Goal: Task Accomplishment & Management: Manage account settings

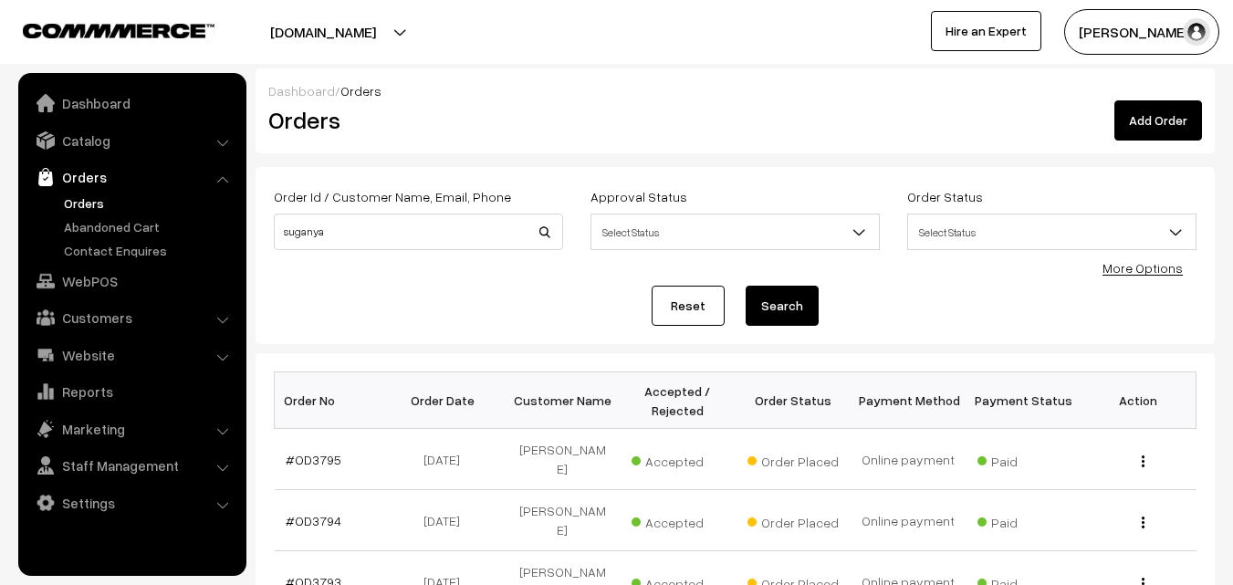
click at [453, 237] on input "suganya" at bounding box center [418, 231] width 289 height 36
type input "s"
type input "shan"
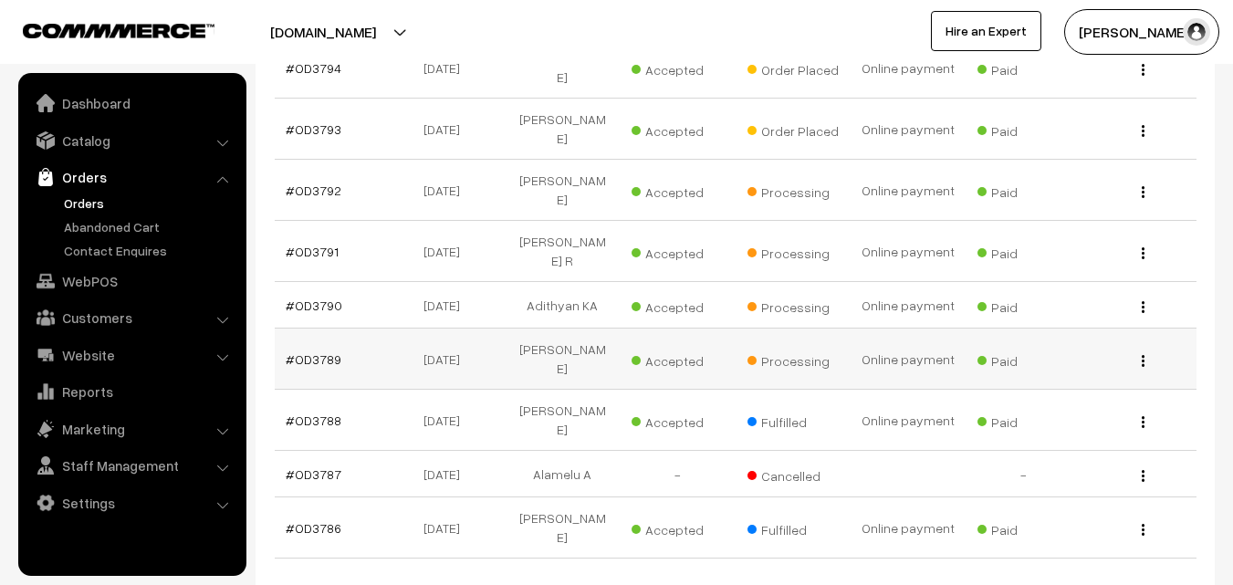
scroll to position [456, 0]
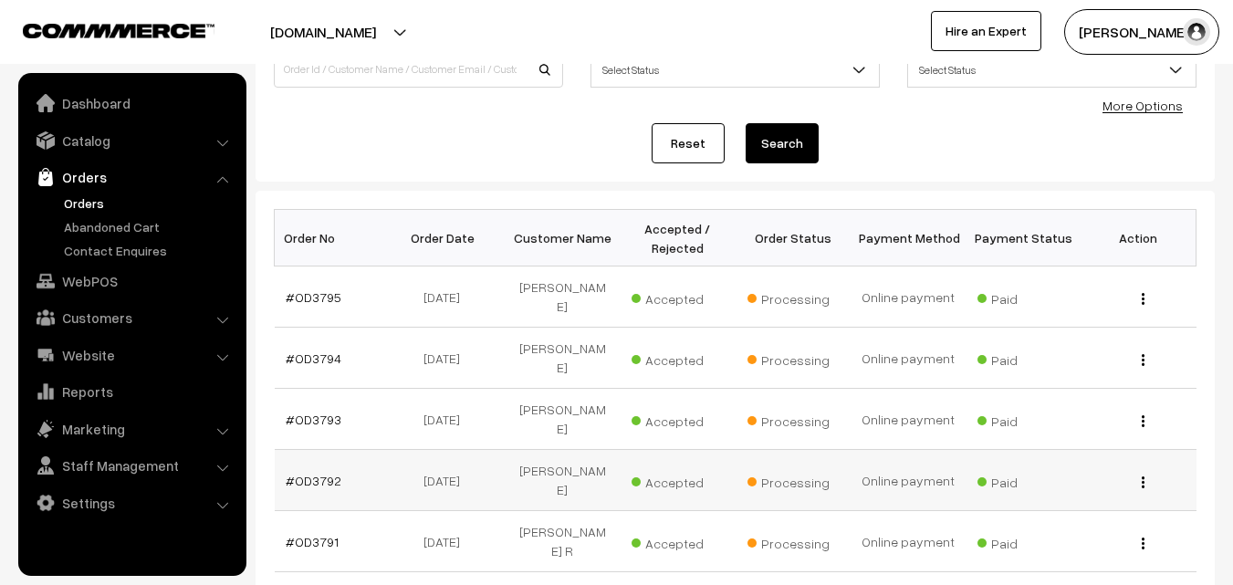
scroll to position [91, 0]
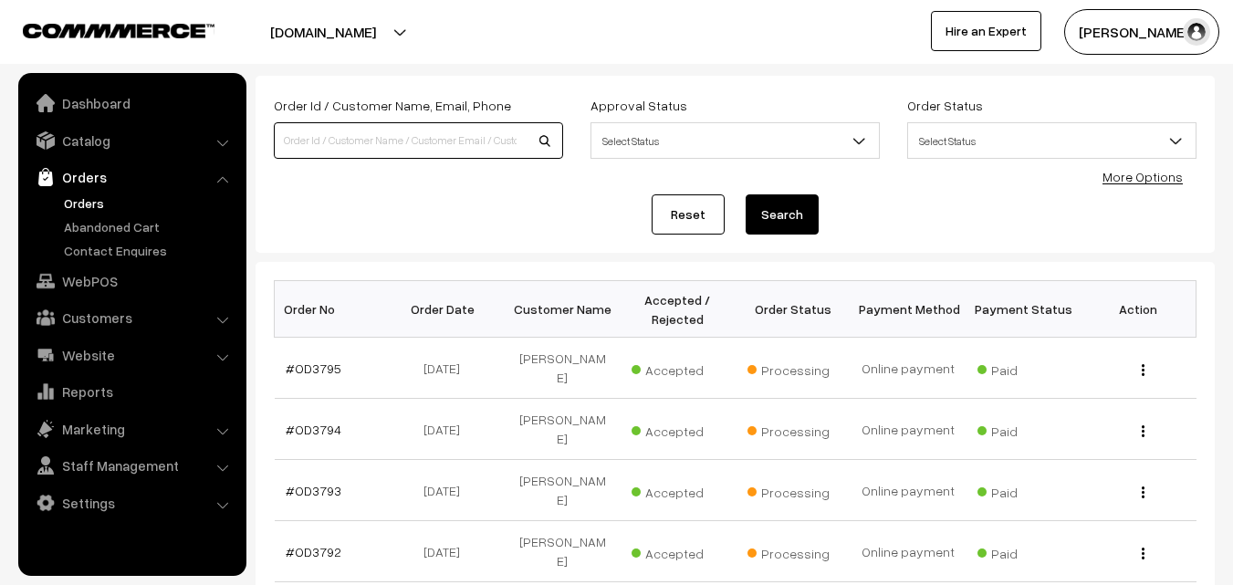
click at [327, 142] on input at bounding box center [418, 140] width 289 height 36
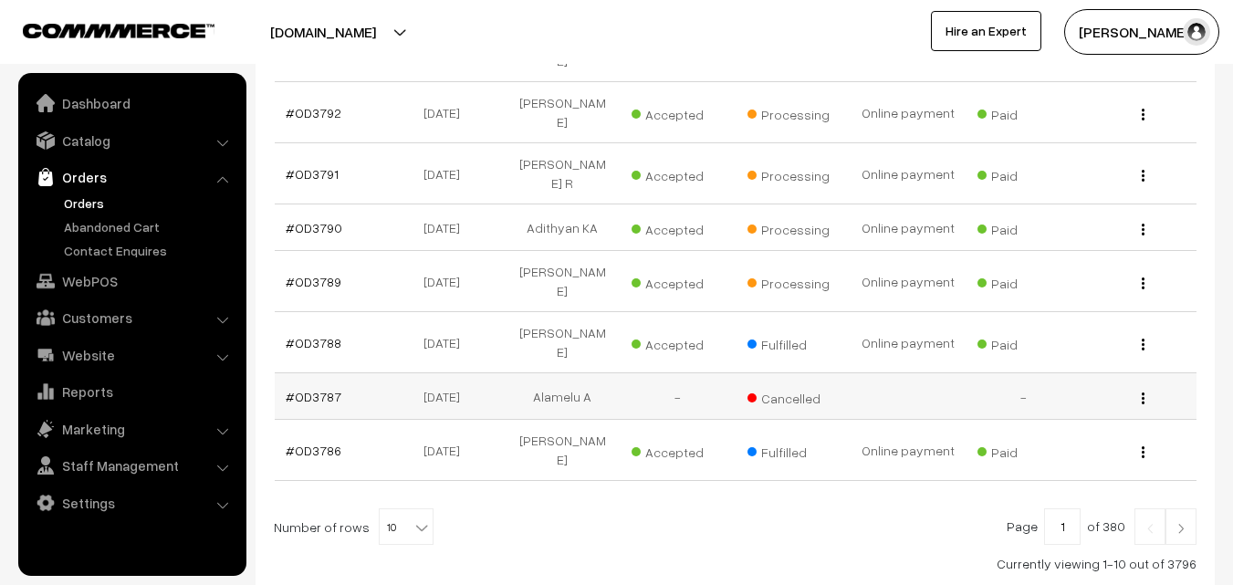
scroll to position [547, 0]
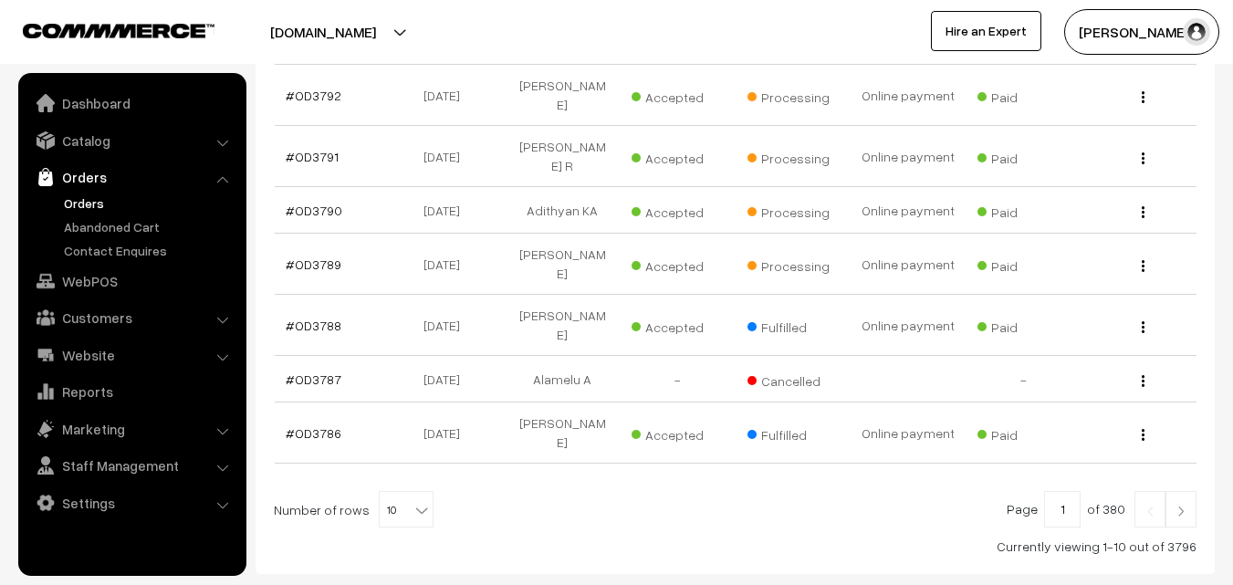
type input "sha"
click at [1183, 505] on img at bounding box center [1180, 510] width 16 height 11
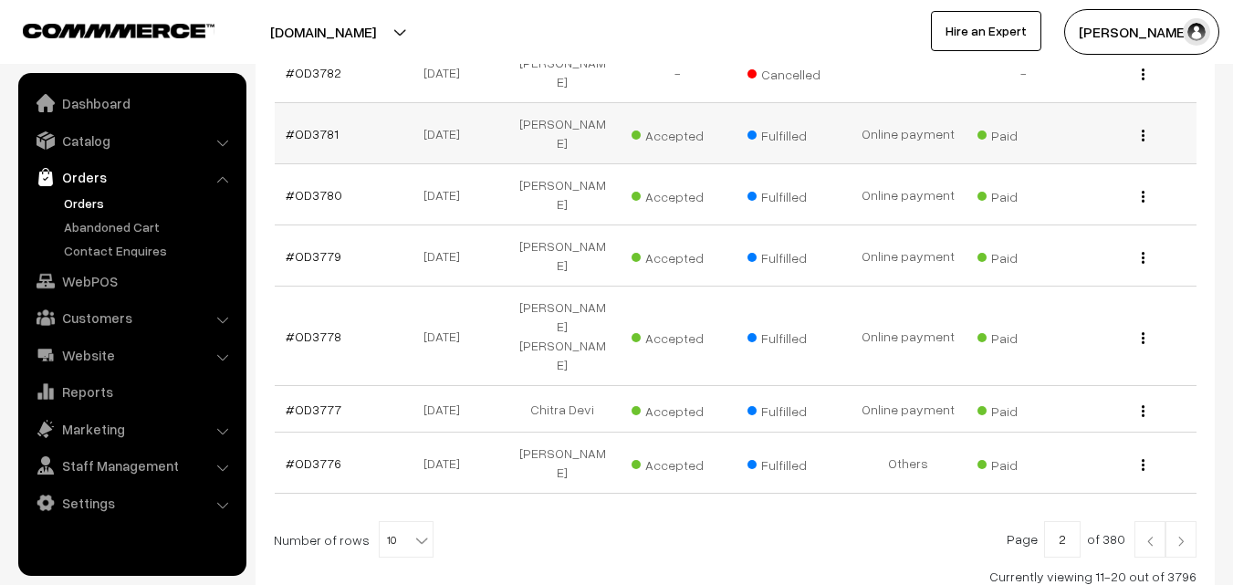
scroll to position [568, 0]
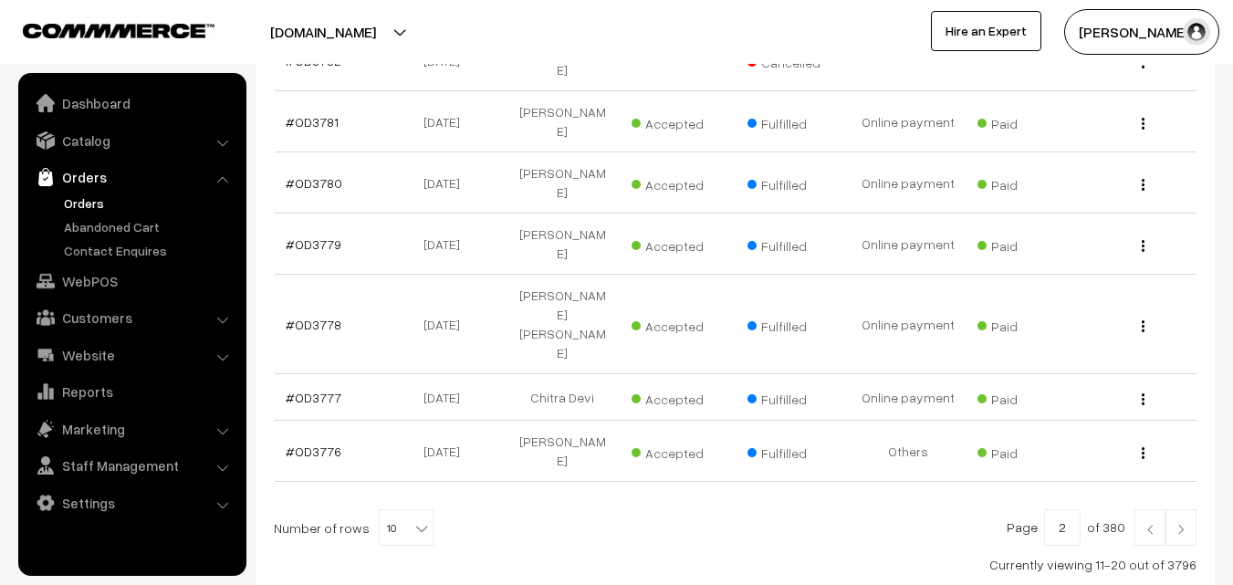
click at [1175, 509] on link at bounding box center [1180, 527] width 31 height 36
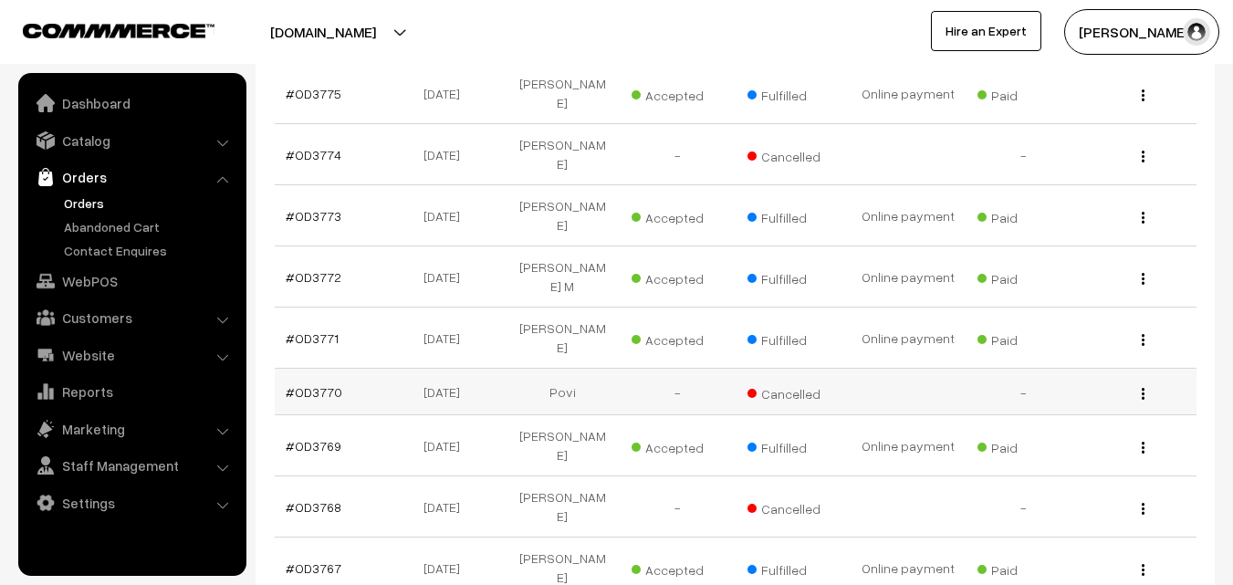
scroll to position [456, 0]
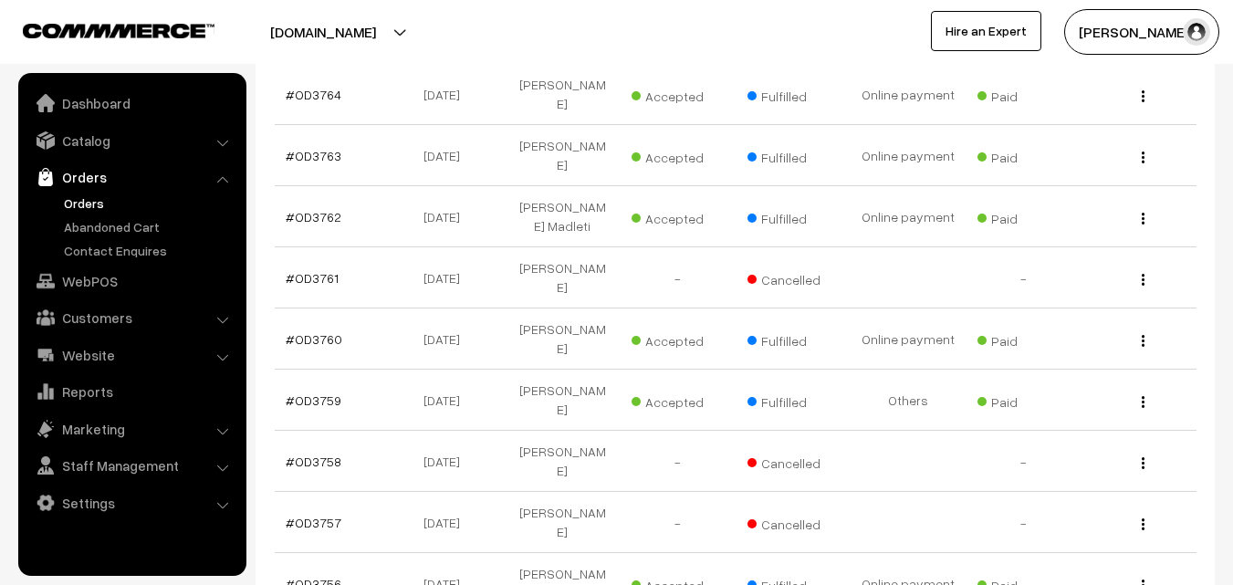
scroll to position [456, 0]
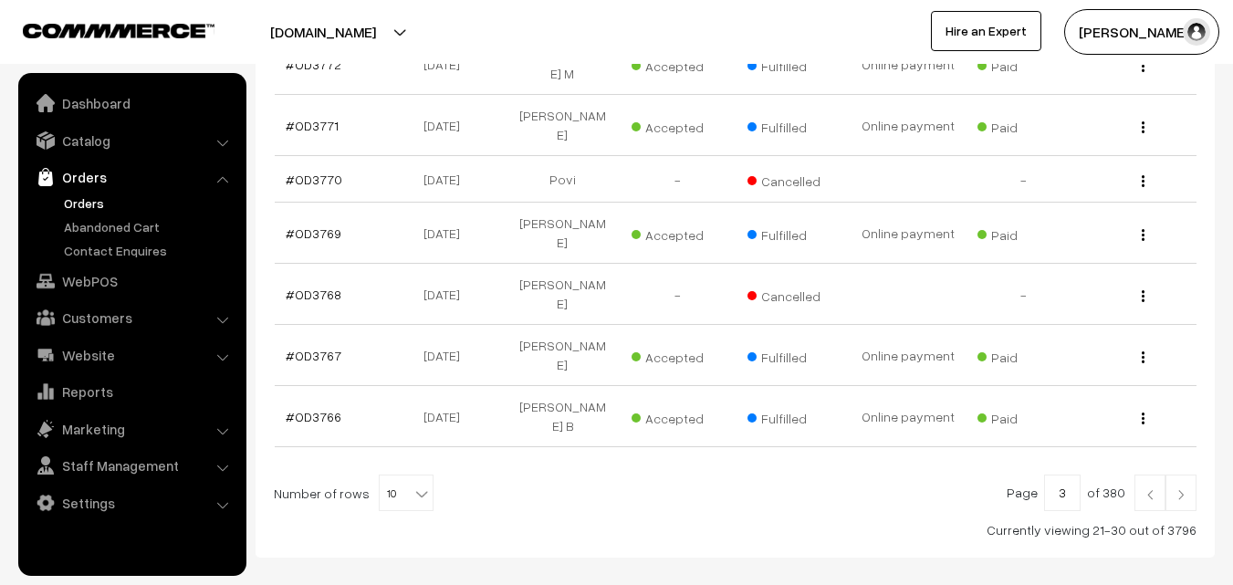
scroll to position [582, 0]
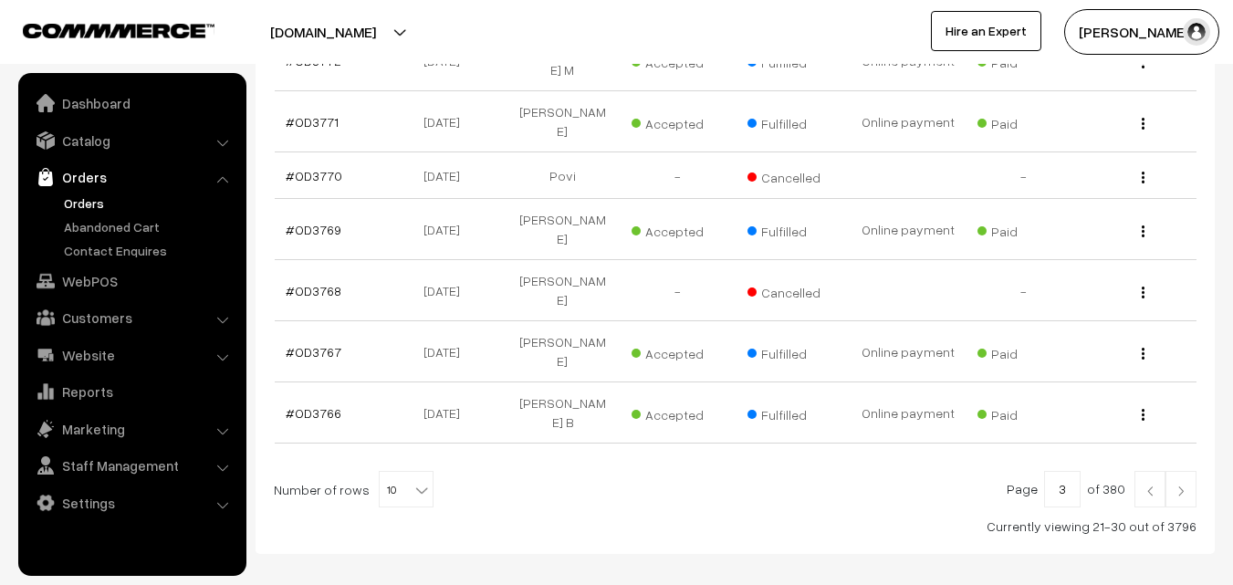
click at [1153, 485] on img at bounding box center [1149, 490] width 16 height 11
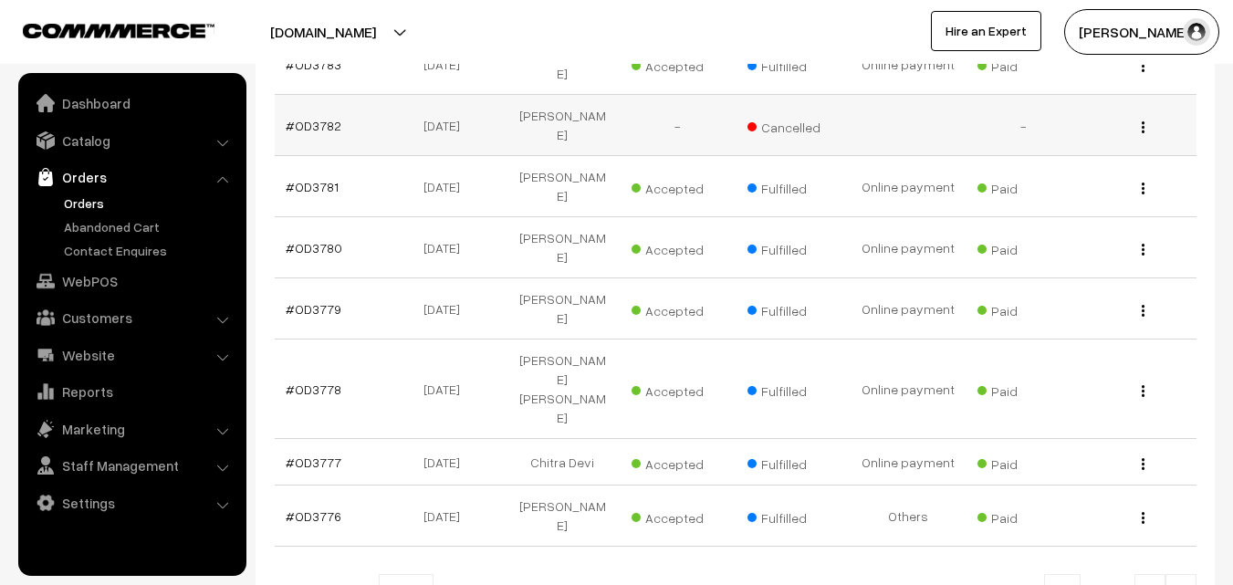
scroll to position [547, 0]
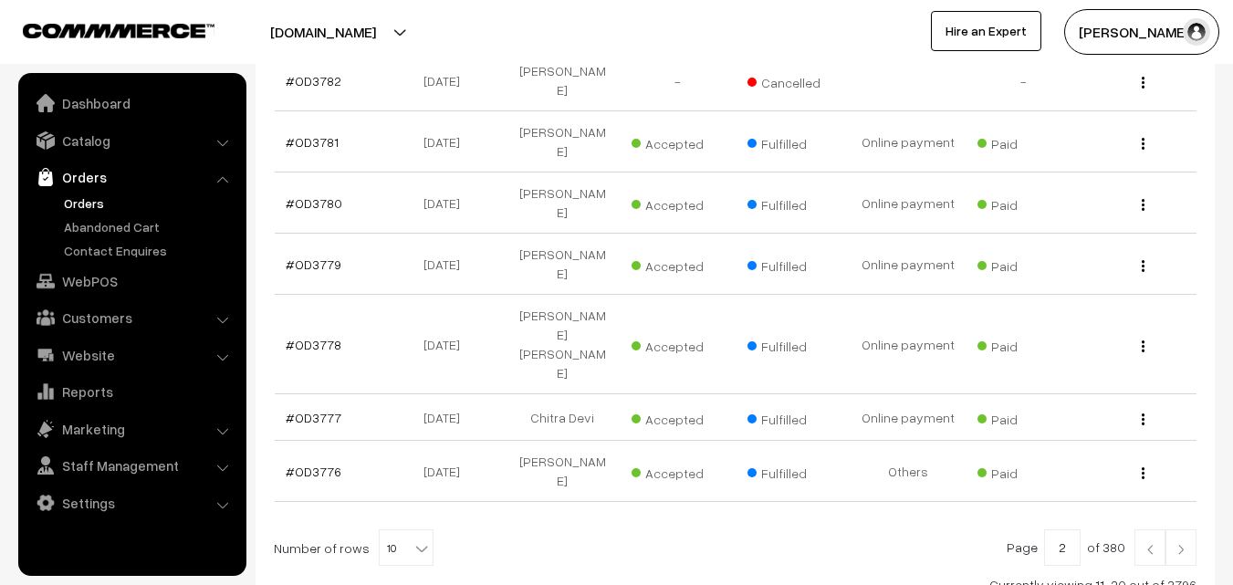
click at [1148, 529] on link at bounding box center [1149, 547] width 31 height 36
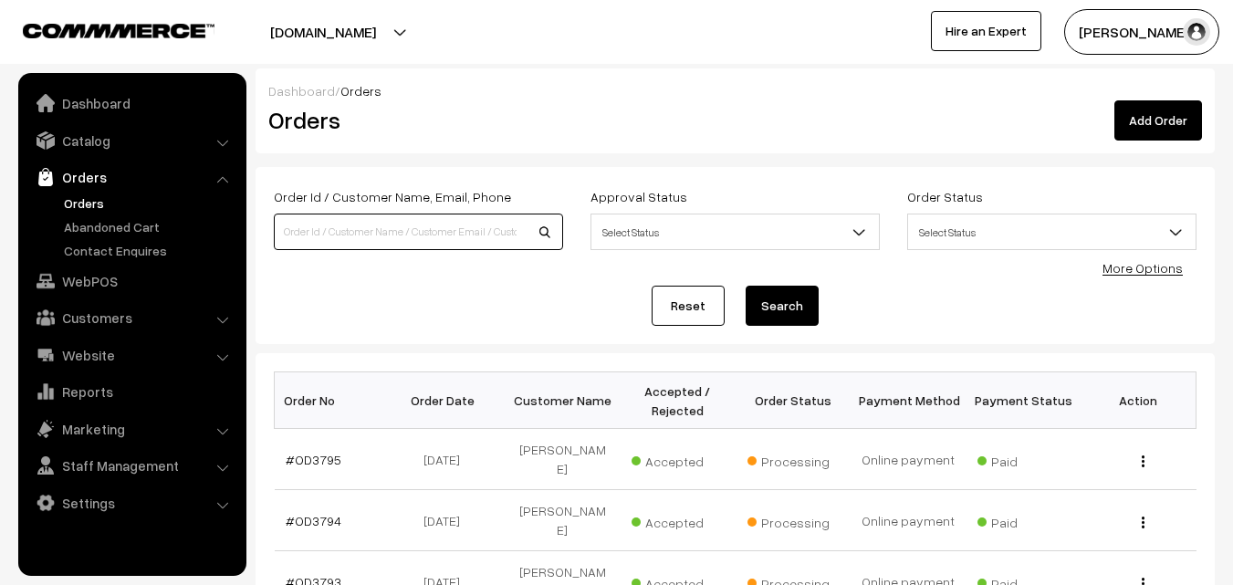
click at [314, 226] on input at bounding box center [418, 231] width 289 height 36
click at [71, 201] on link "Orders" at bounding box center [149, 202] width 181 height 19
click at [355, 228] on input at bounding box center [418, 231] width 289 height 36
click at [373, 222] on input "sha" at bounding box center [418, 231] width 289 height 36
type input "s"
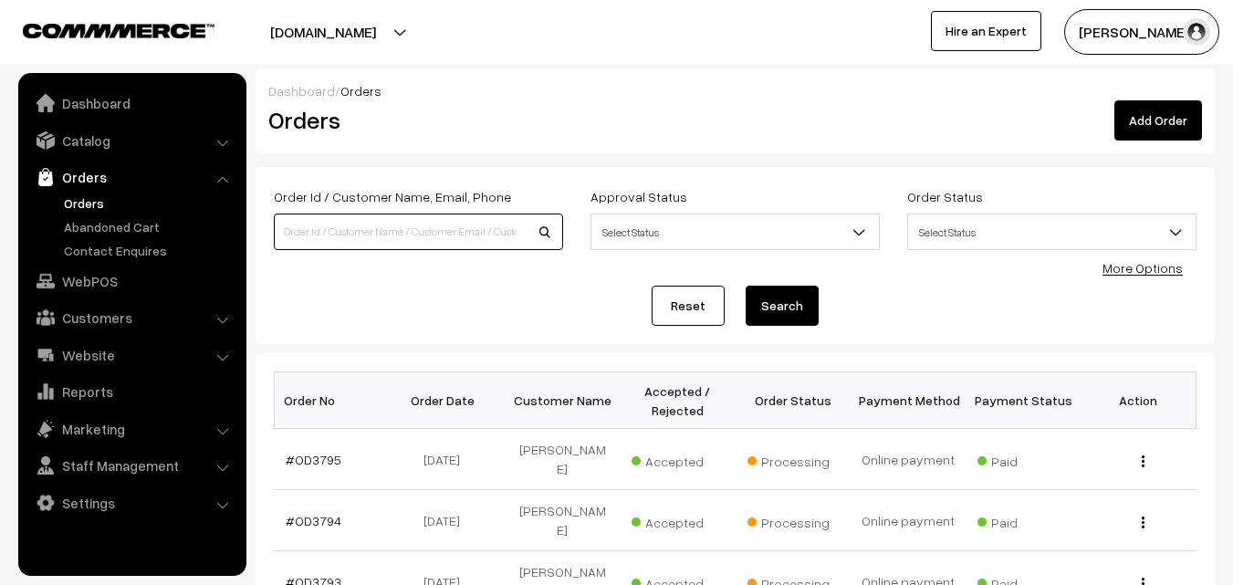
type input "0"
type input "Od"
click at [318, 460] on link "#OD3795" at bounding box center [314, 460] width 56 height 16
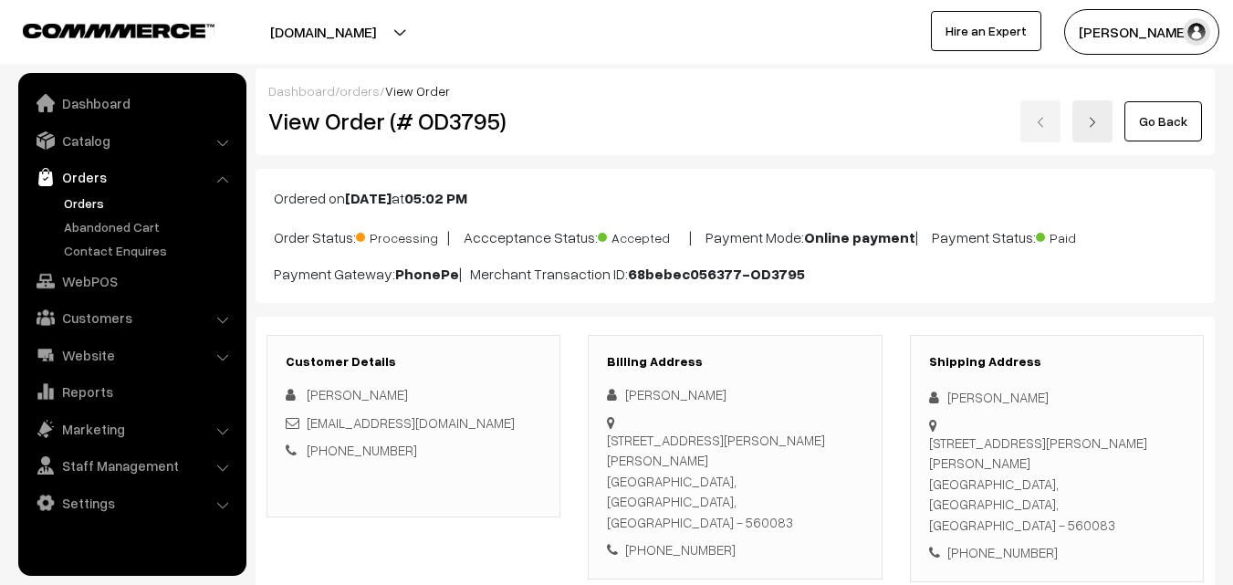
click at [1173, 127] on link "Go Back" at bounding box center [1163, 121] width 78 height 40
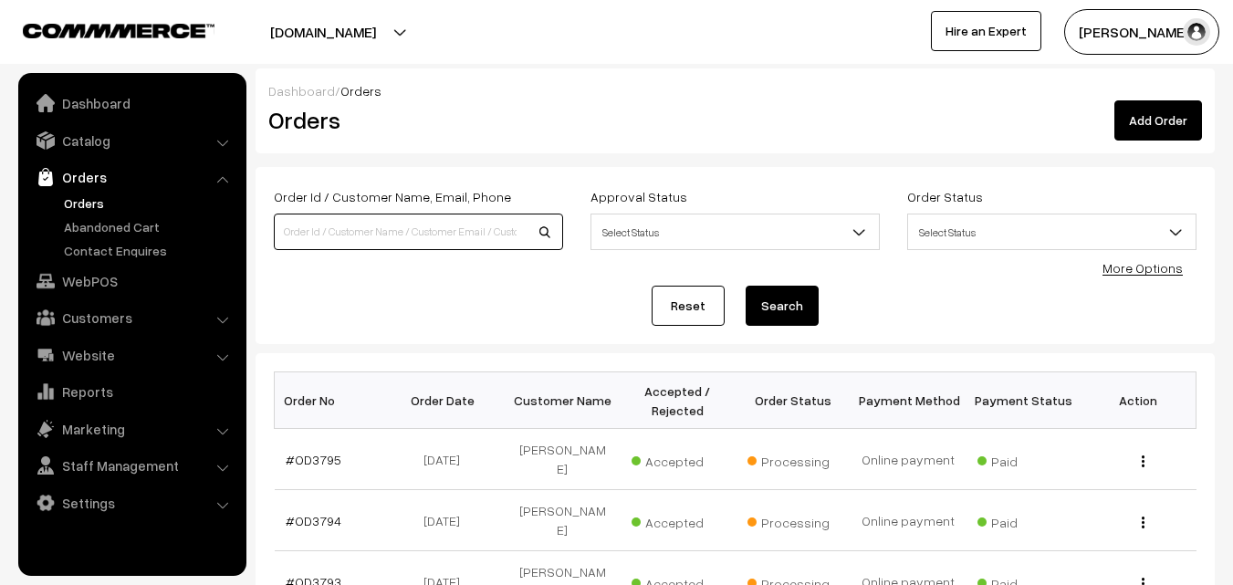
click at [287, 231] on input at bounding box center [418, 231] width 289 height 36
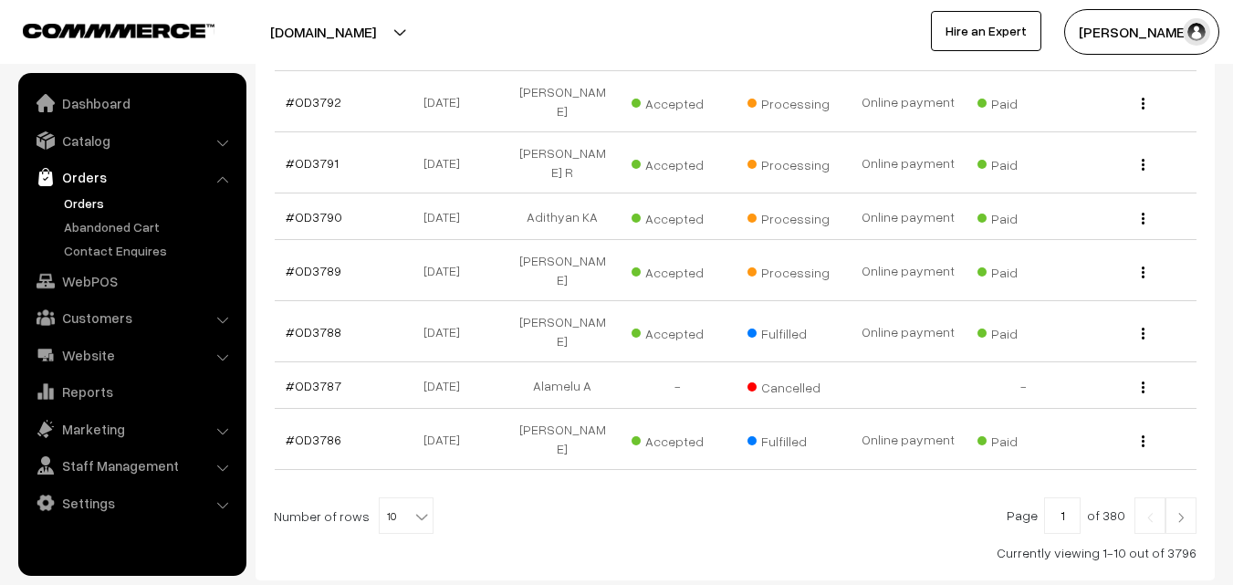
scroll to position [553, 0]
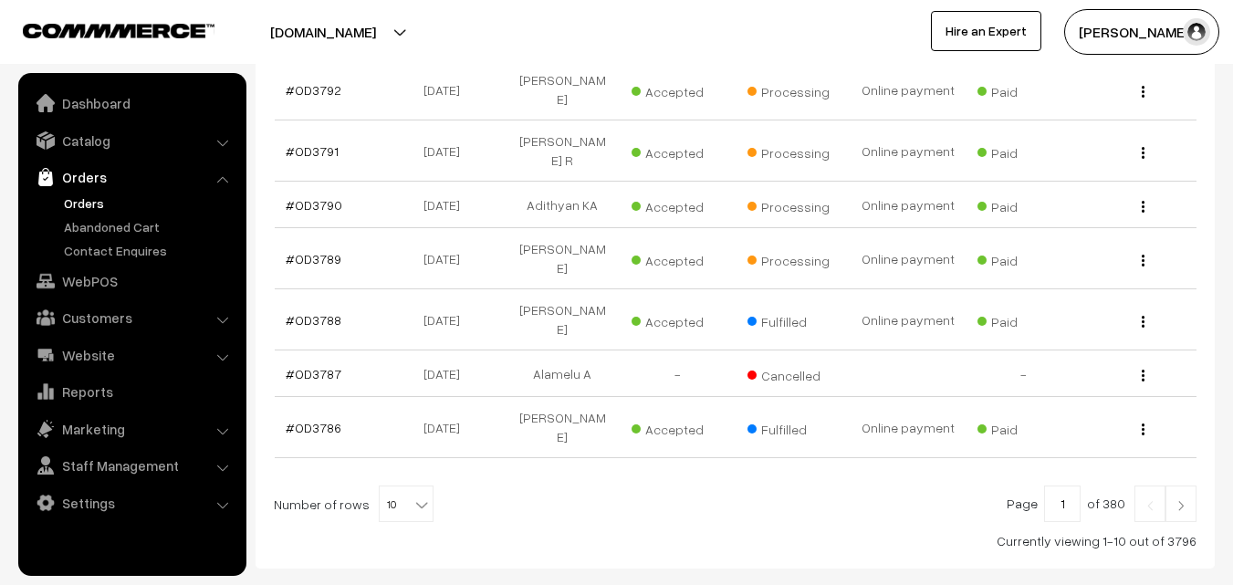
type input "OD3710"
click at [1177, 500] on img at bounding box center [1180, 505] width 16 height 11
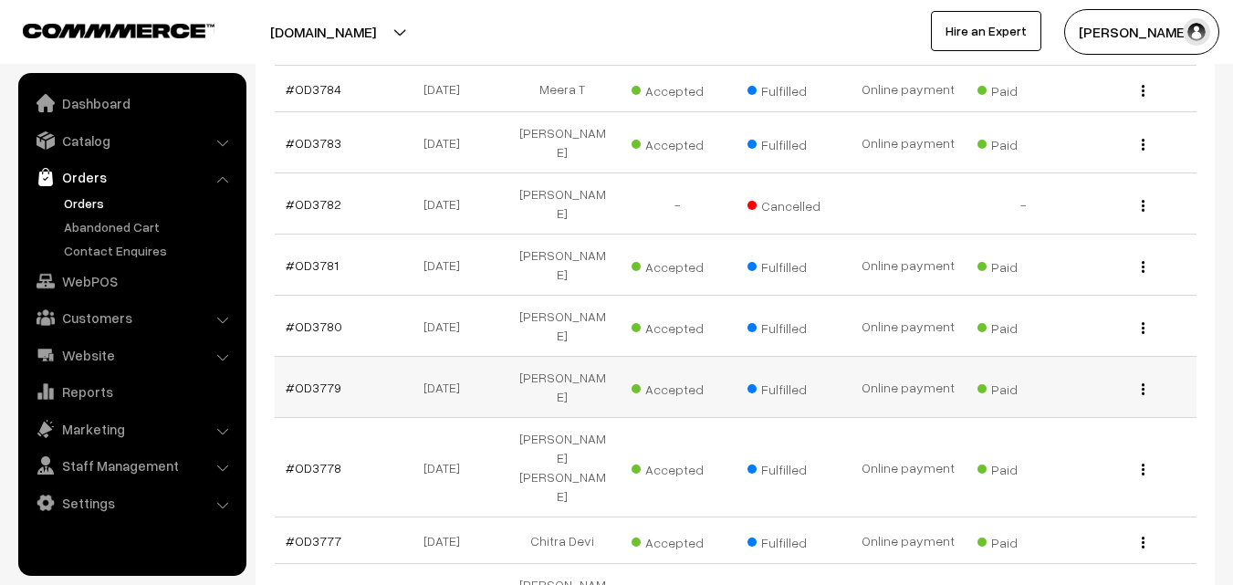
scroll to position [456, 0]
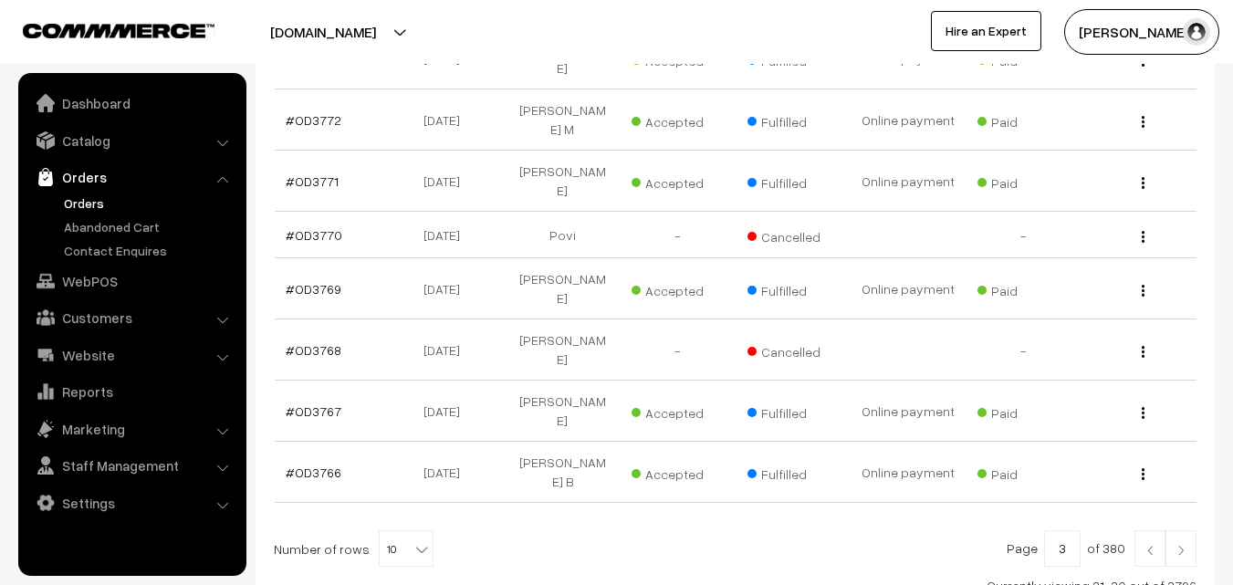
scroll to position [547, 0]
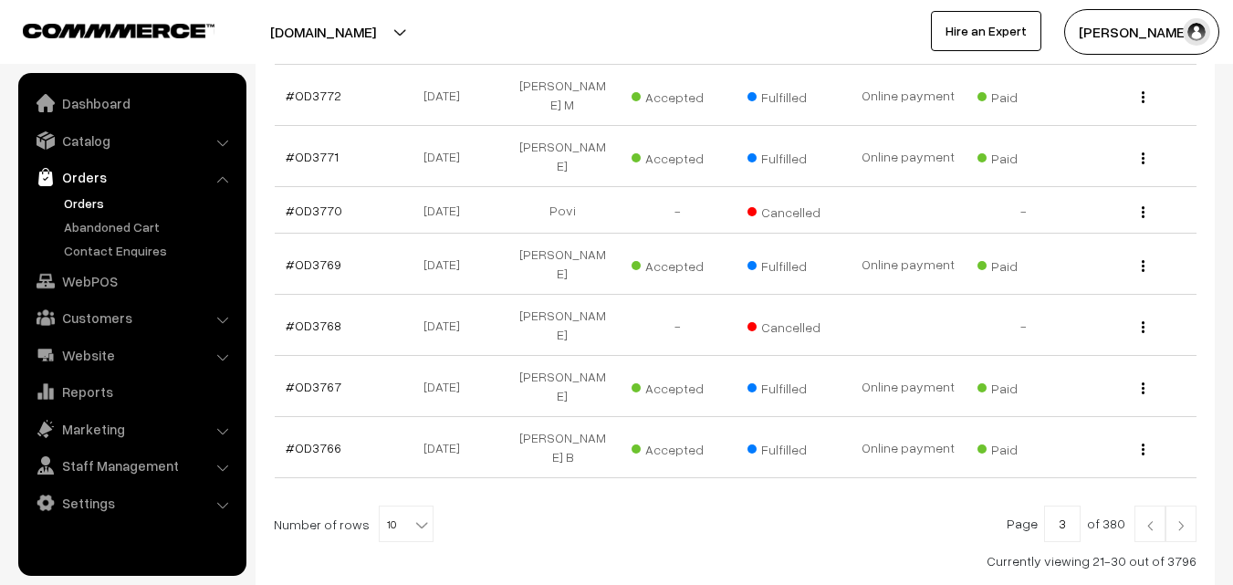
click at [1186, 520] on img at bounding box center [1180, 525] width 16 height 11
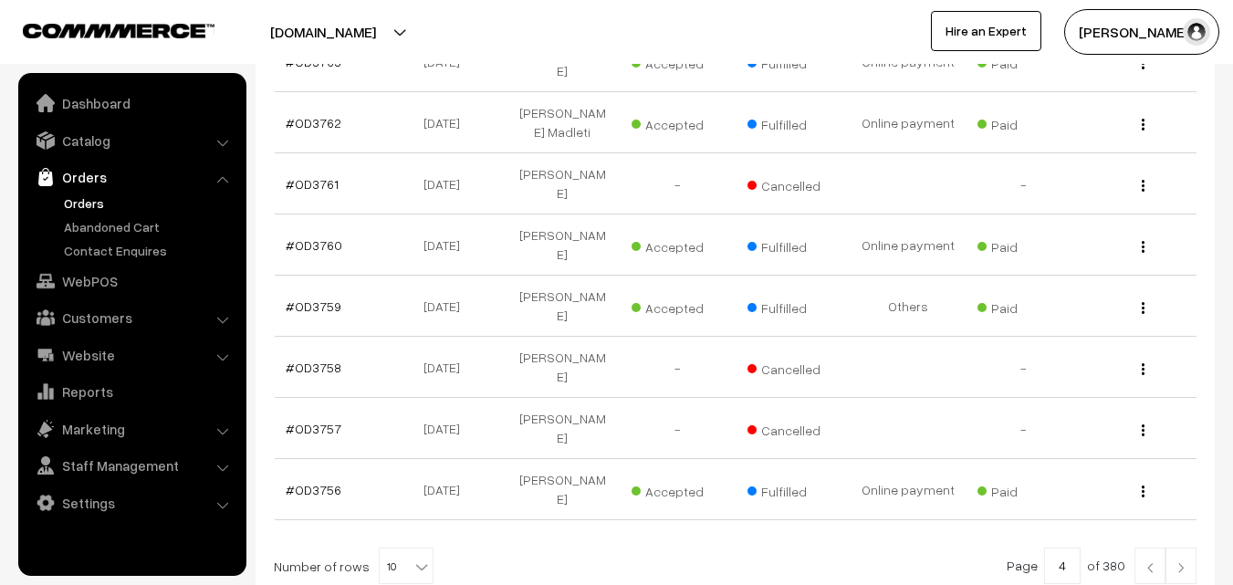
scroll to position [547, 0]
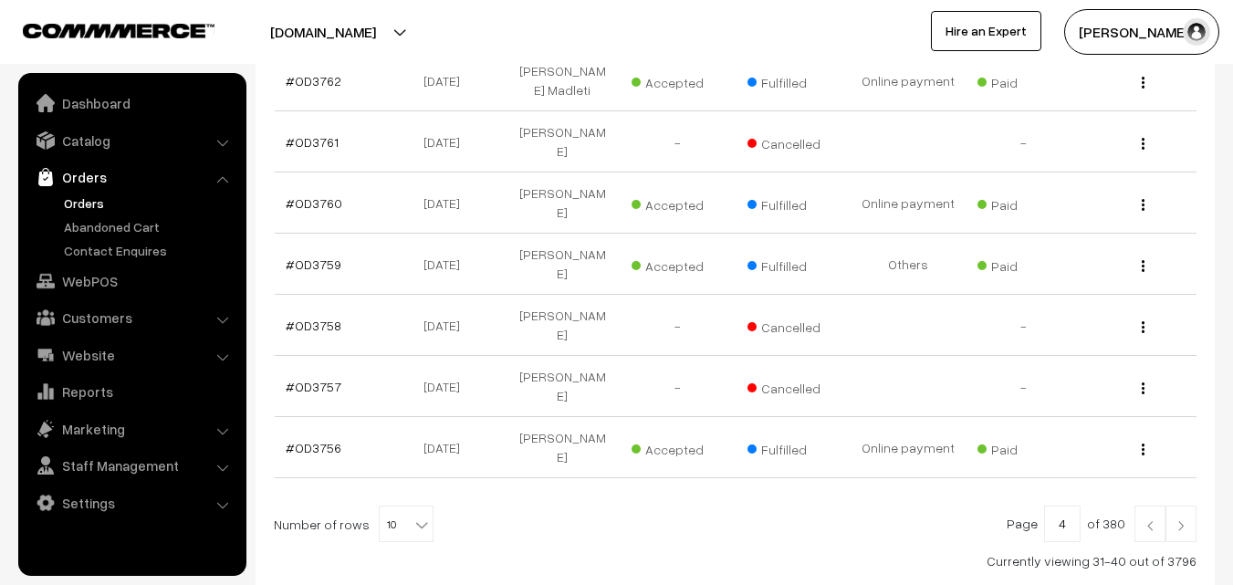
click at [1182, 520] on img at bounding box center [1180, 525] width 16 height 11
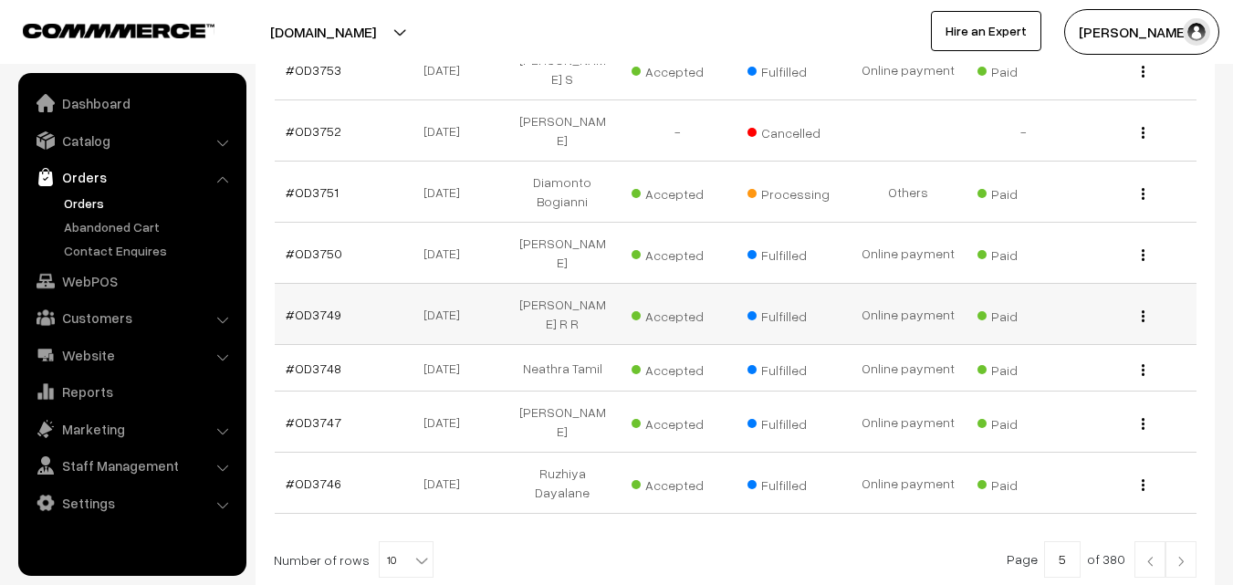
scroll to position [568, 0]
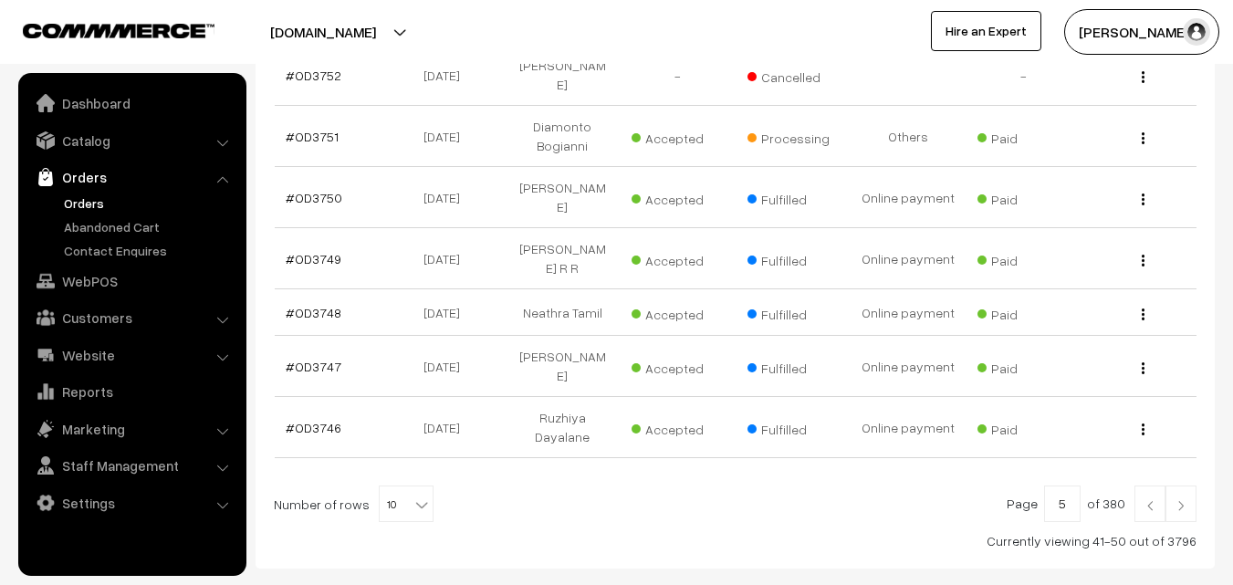
click at [1186, 500] on img at bounding box center [1180, 505] width 16 height 11
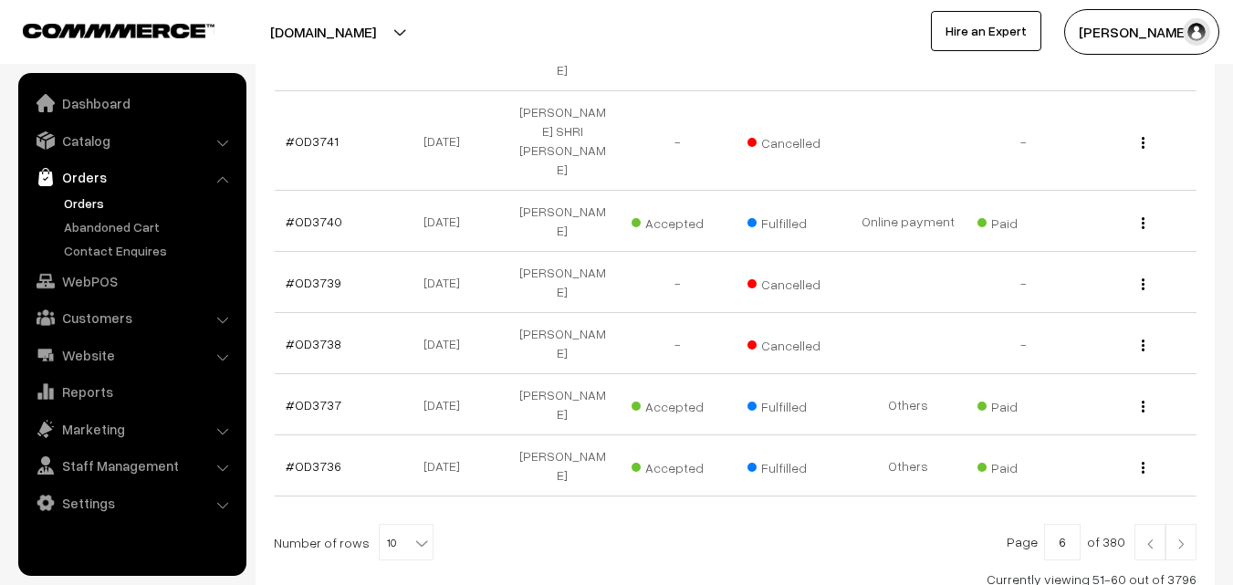
scroll to position [640, 0]
click at [1178, 537] on img at bounding box center [1180, 542] width 16 height 11
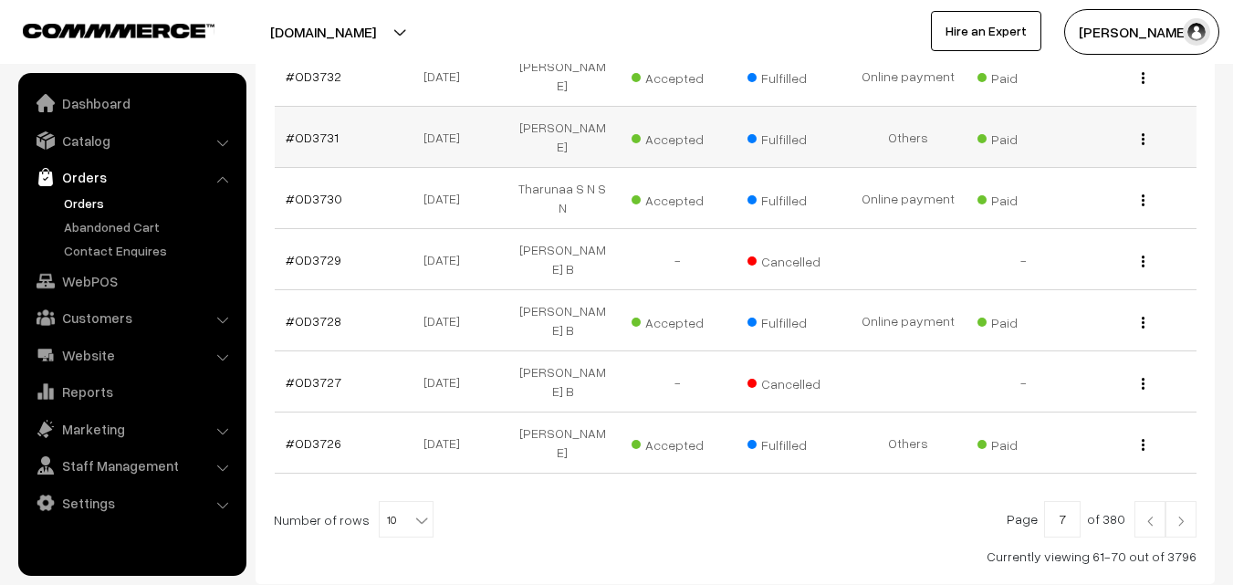
scroll to position [568, 0]
click at [1179, 515] on img at bounding box center [1180, 520] width 16 height 11
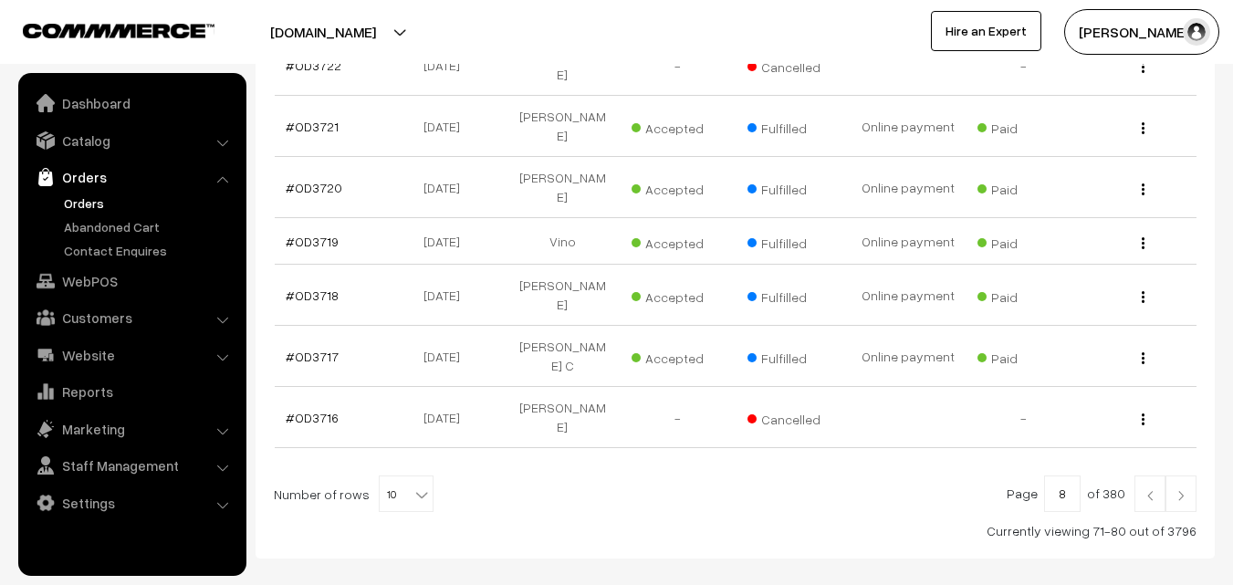
scroll to position [597, 0]
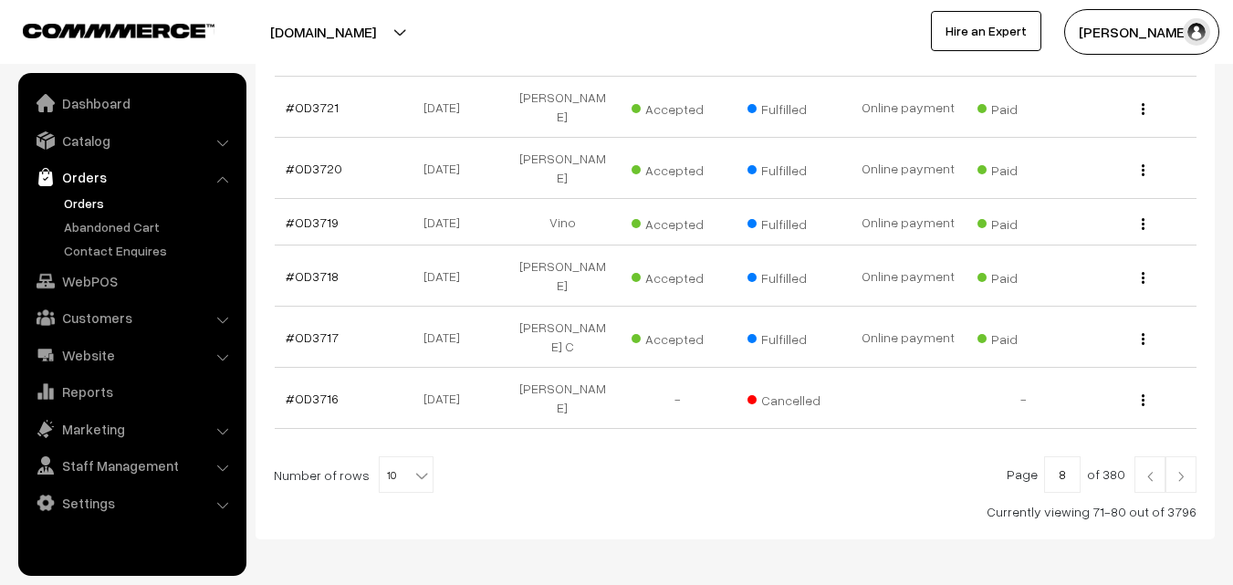
click at [1181, 471] on img at bounding box center [1180, 476] width 16 height 11
click at [1178, 456] on link at bounding box center [1180, 474] width 31 height 36
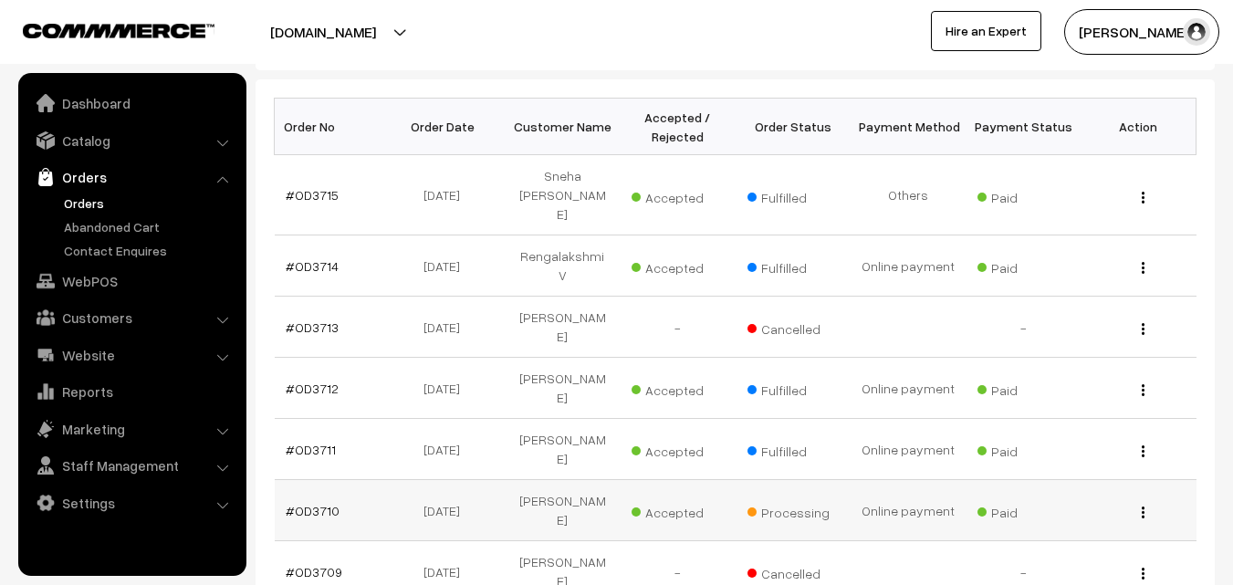
scroll to position [365, 0]
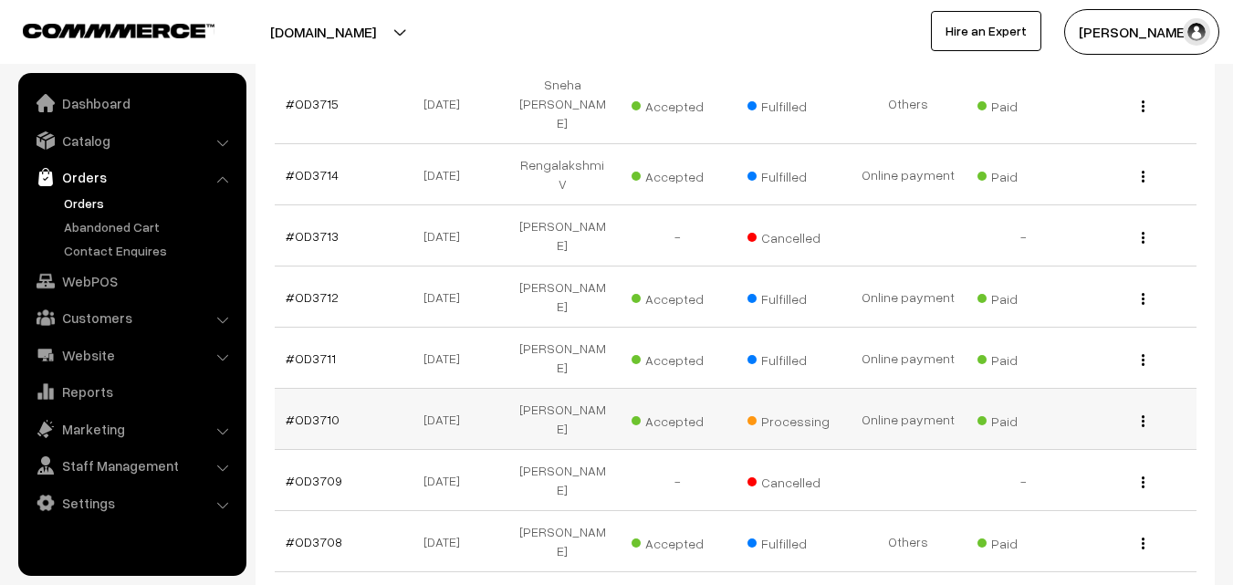
click at [1141, 415] on img "button" at bounding box center [1142, 421] width 3 height 12
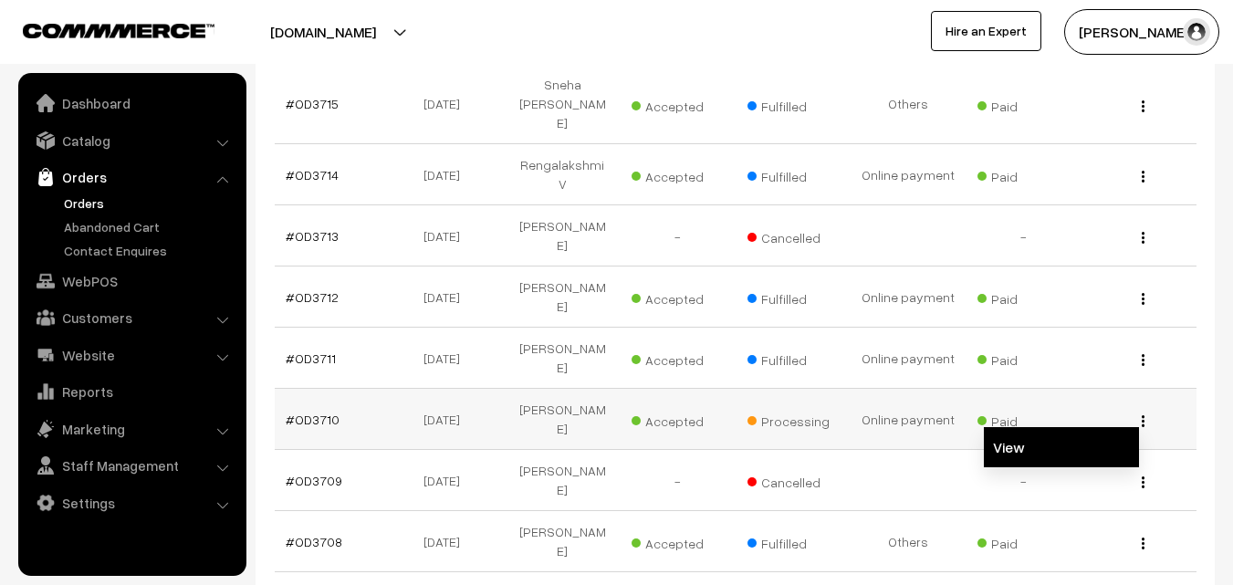
click at [1103, 427] on link "View" at bounding box center [1061, 447] width 155 height 40
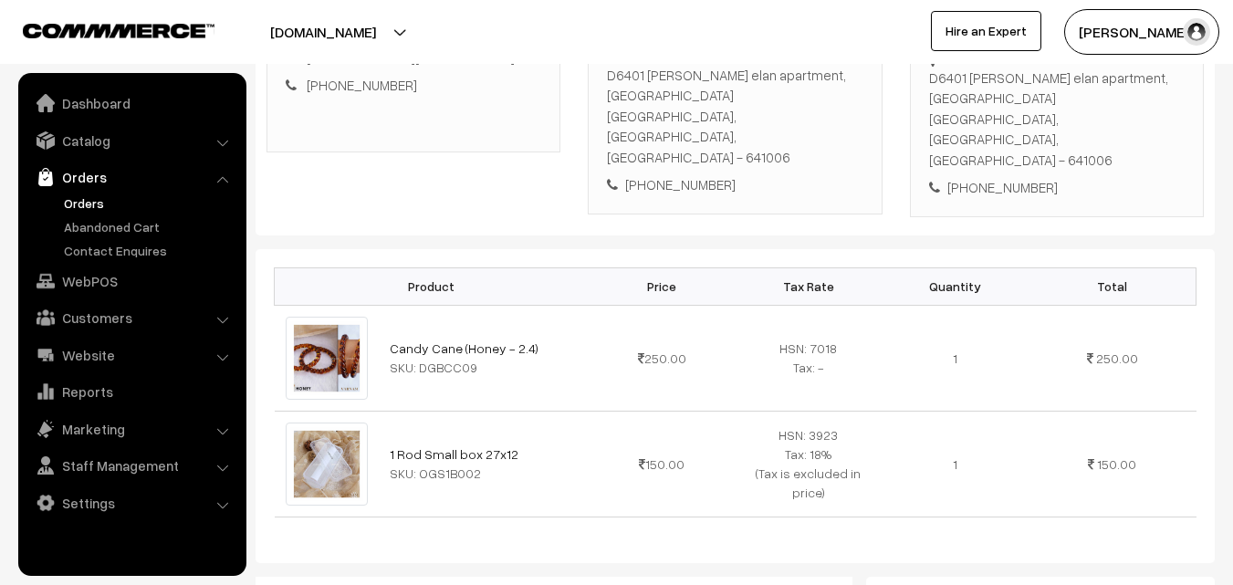
scroll to position [456, 0]
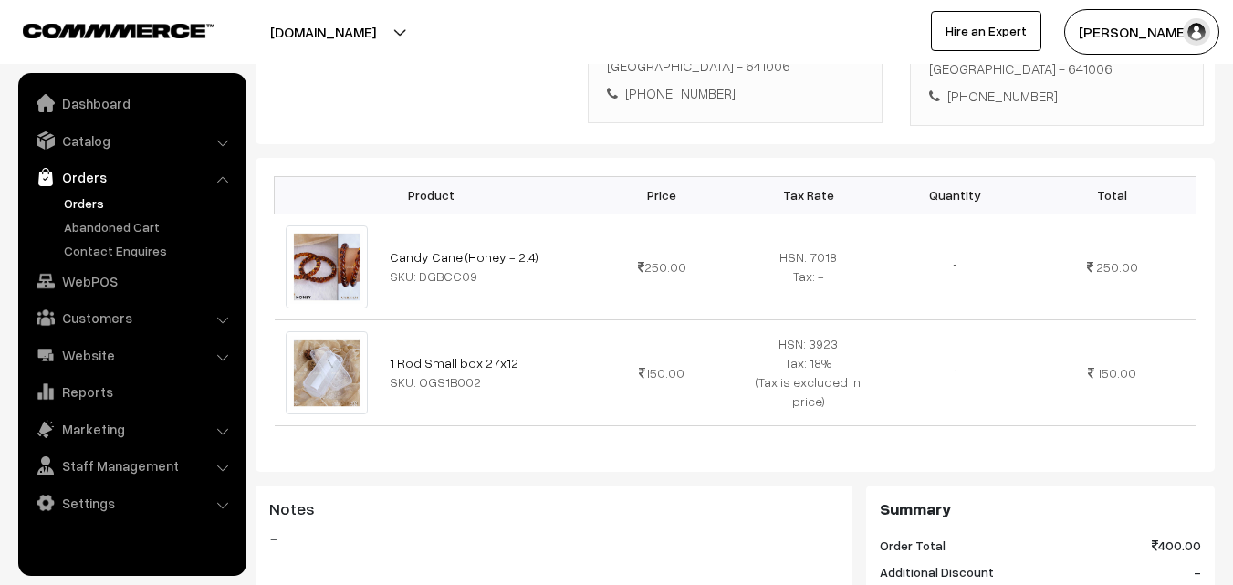
click at [84, 203] on link "Orders" at bounding box center [149, 202] width 181 height 19
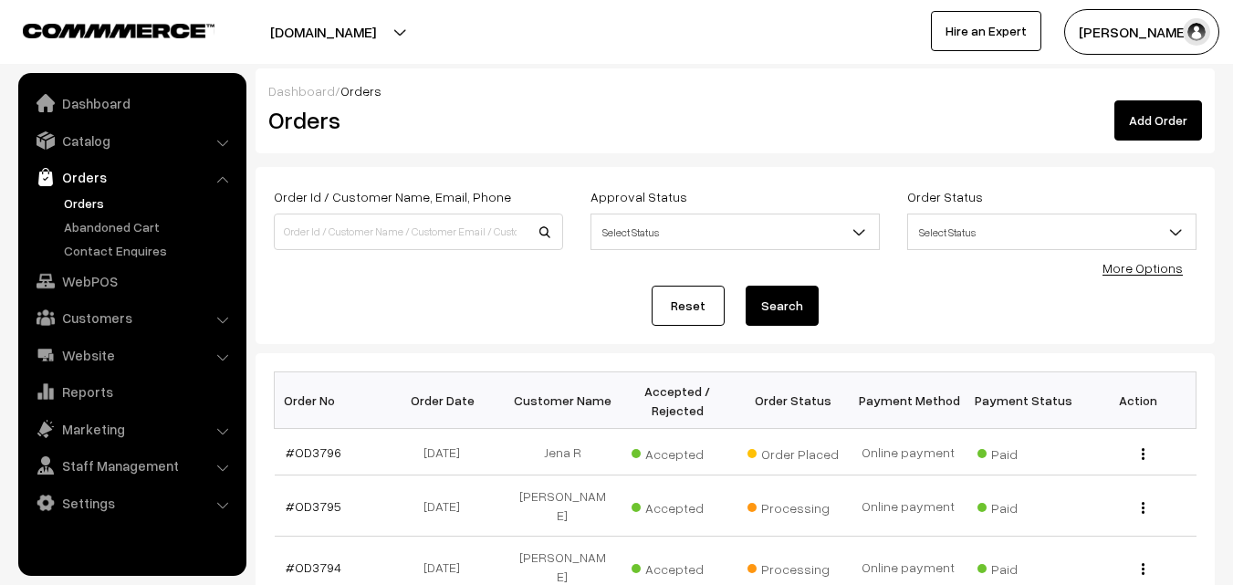
click at [326, 228] on input at bounding box center [418, 231] width 289 height 36
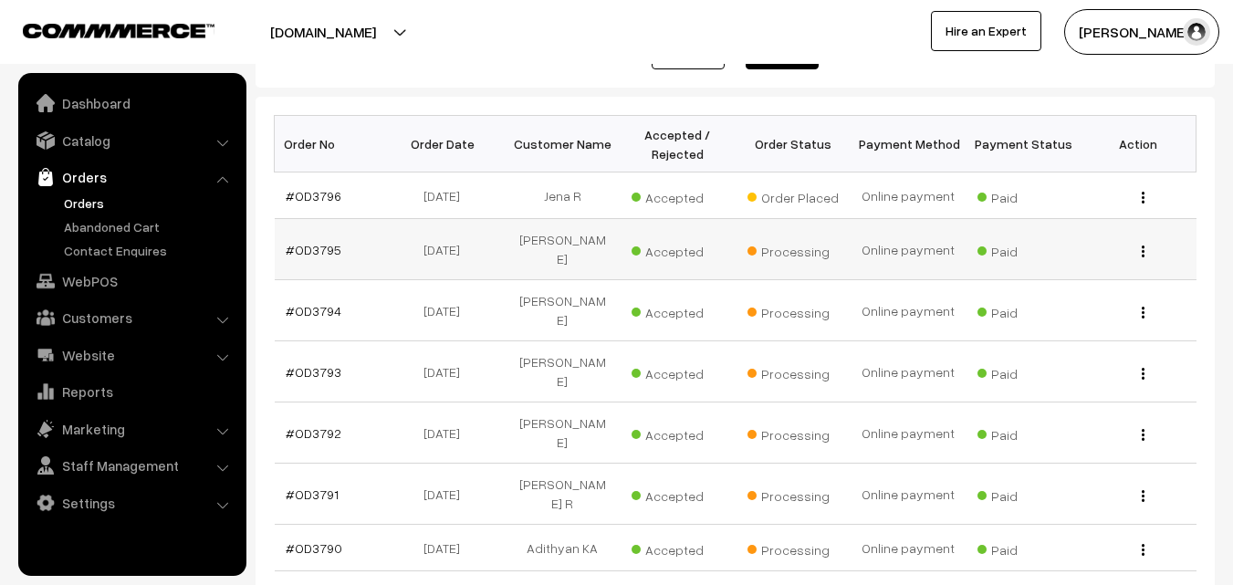
scroll to position [274, 0]
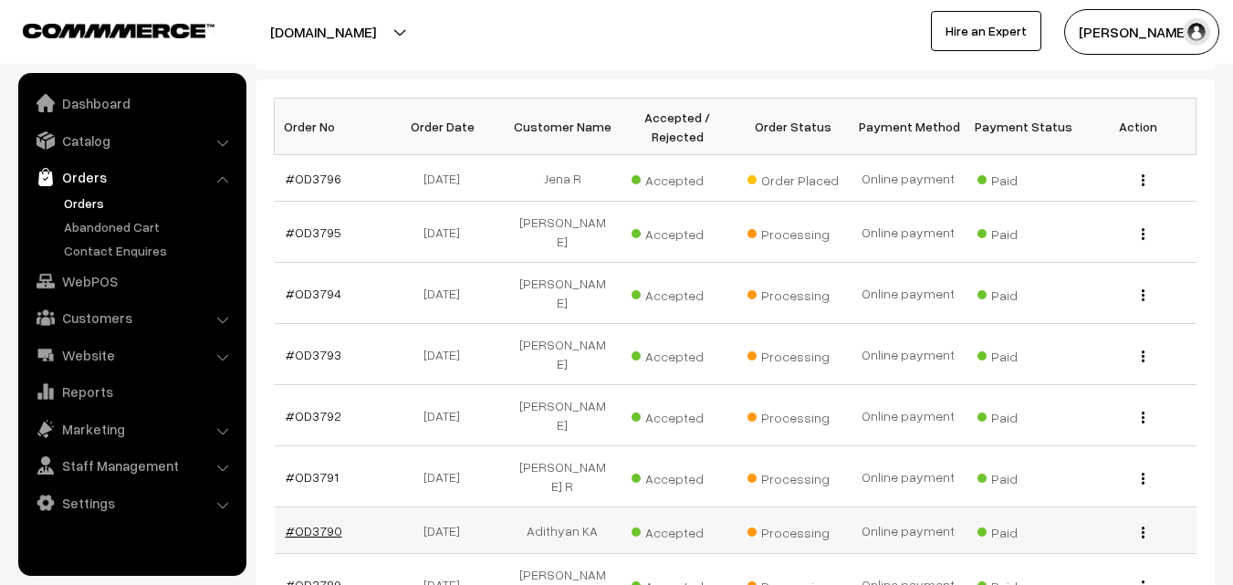
type input "ad"
click at [322, 523] on link "#OD3790" at bounding box center [314, 531] width 57 height 16
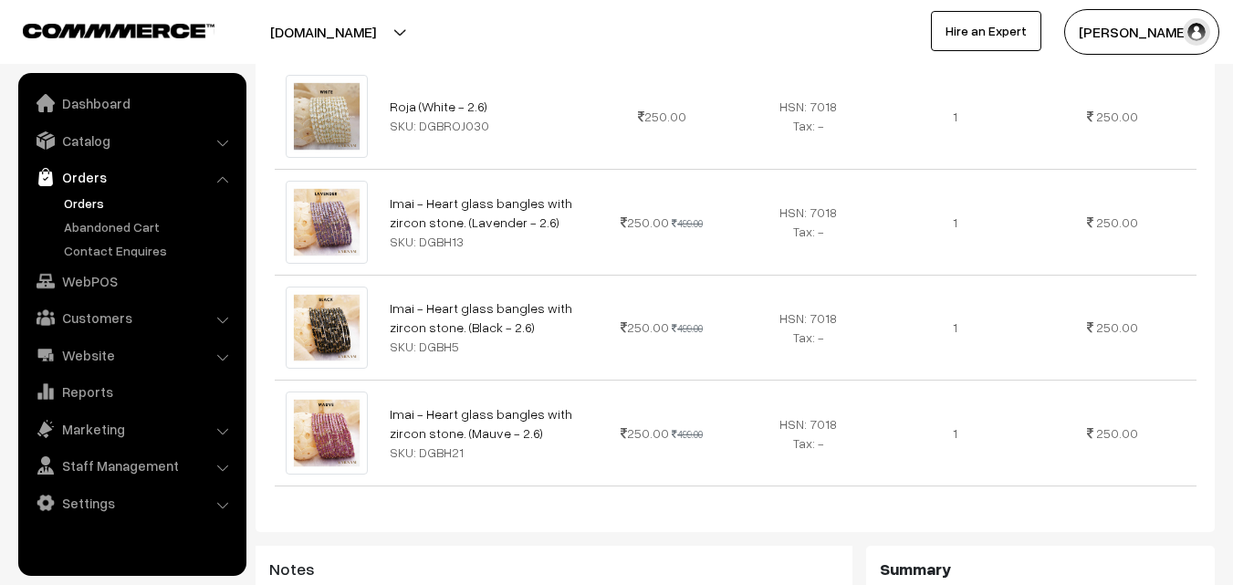
scroll to position [912, 0]
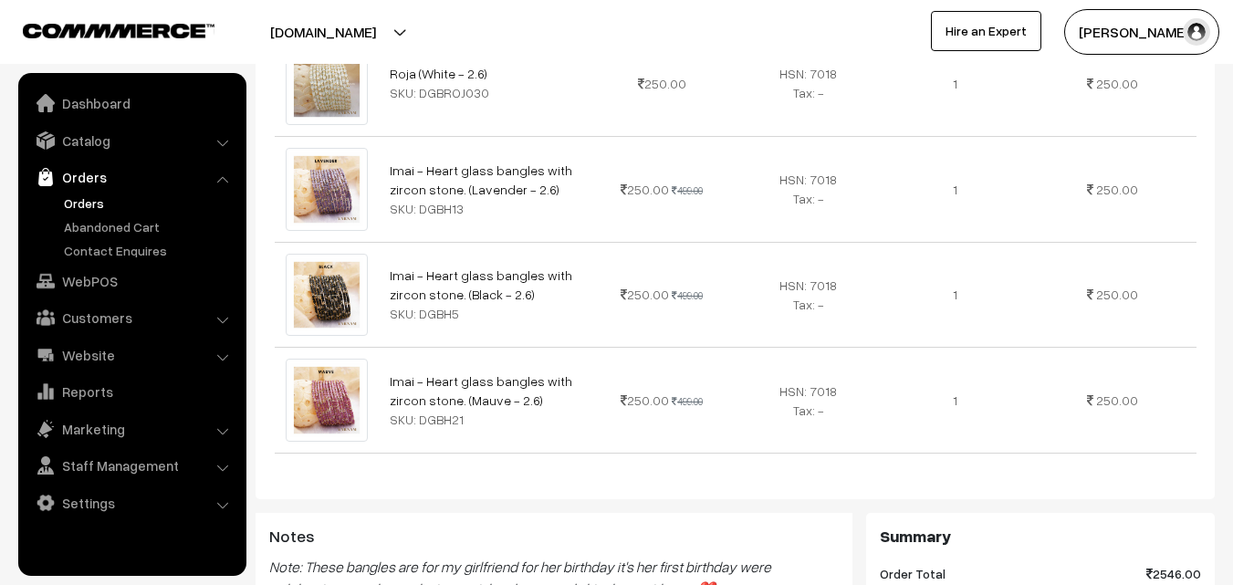
click at [92, 199] on link "Orders" at bounding box center [149, 202] width 181 height 19
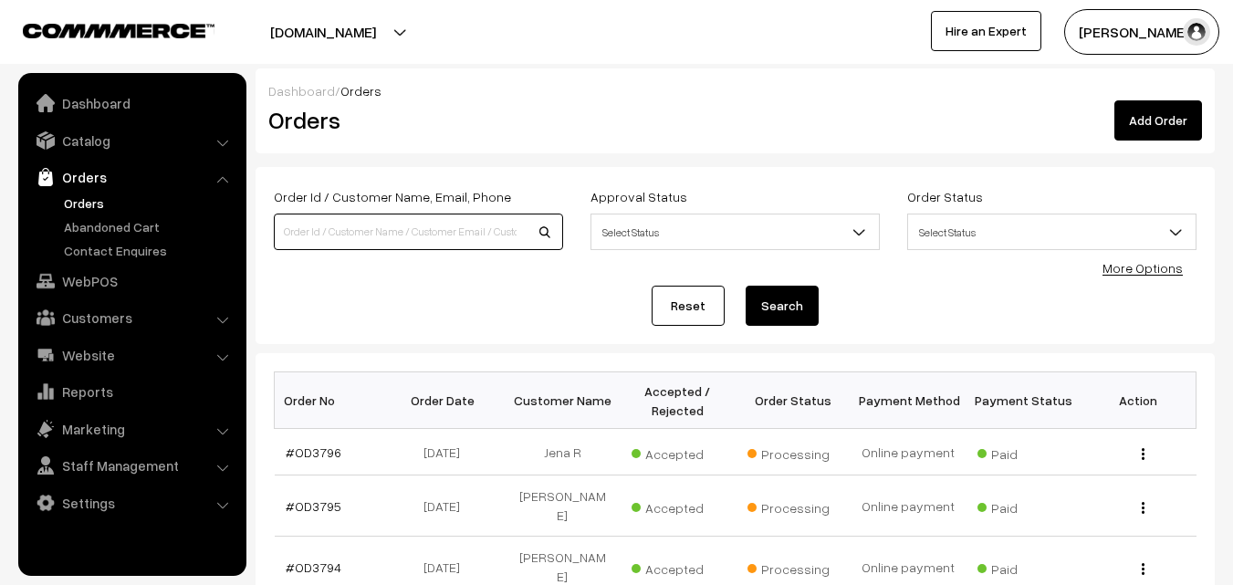
click at [437, 216] on input at bounding box center [418, 231] width 289 height 36
click at [80, 203] on link "Orders" at bounding box center [149, 202] width 181 height 19
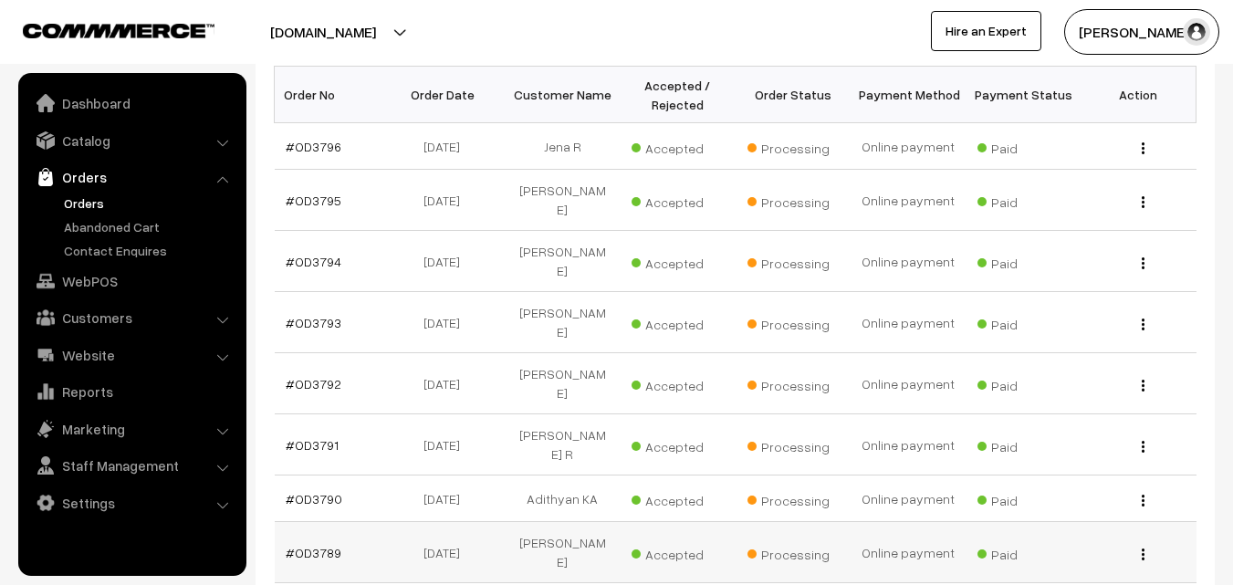
scroll to position [274, 0]
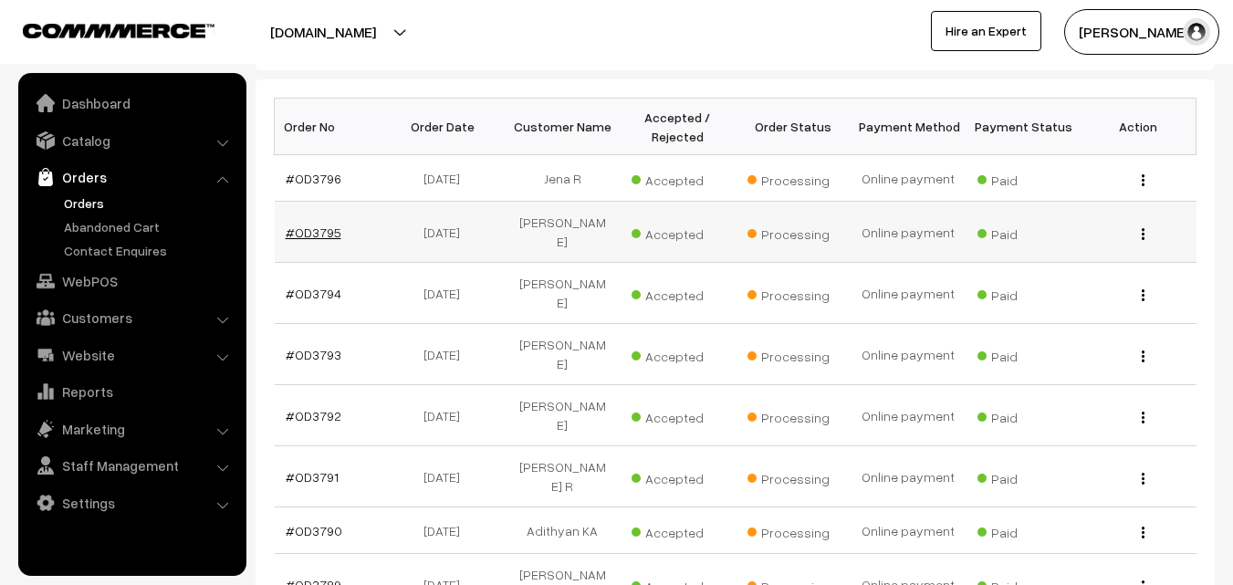
type input "sha"
click at [323, 234] on link "#OD3795" at bounding box center [314, 232] width 56 height 16
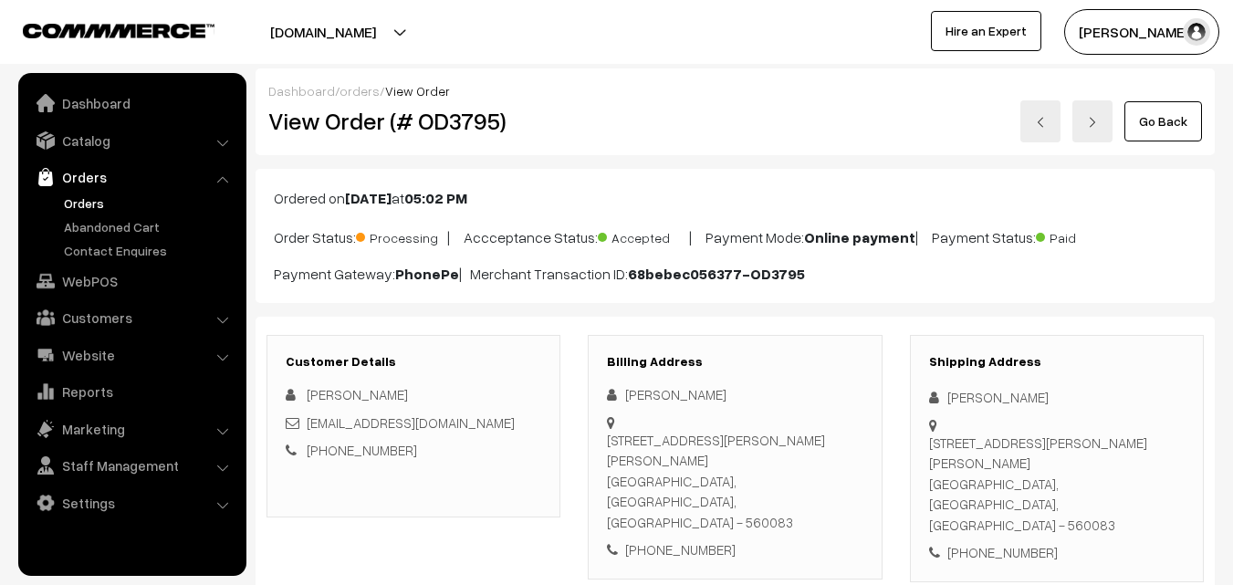
click at [1159, 119] on link "Go Back" at bounding box center [1163, 121] width 78 height 40
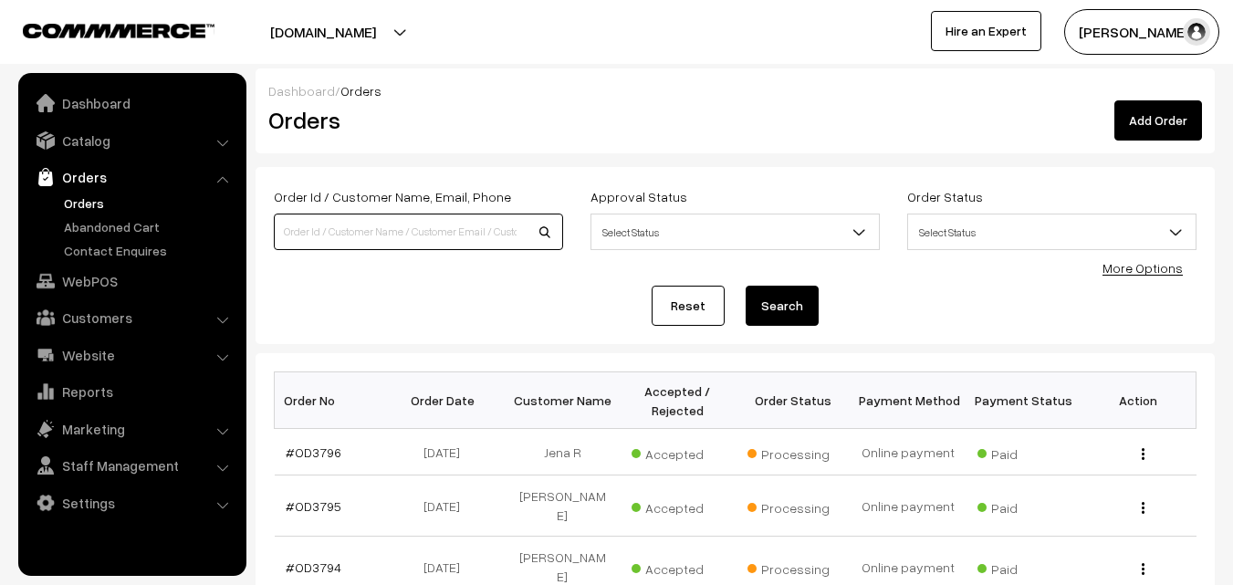
click at [373, 224] on input at bounding box center [418, 231] width 289 height 36
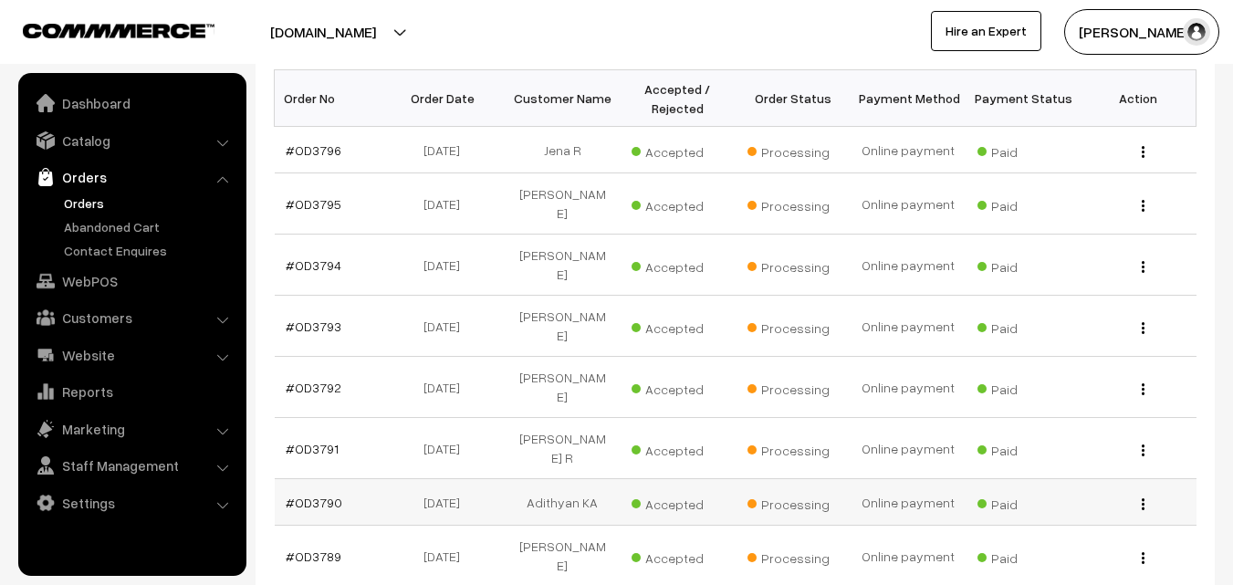
scroll to position [274, 0]
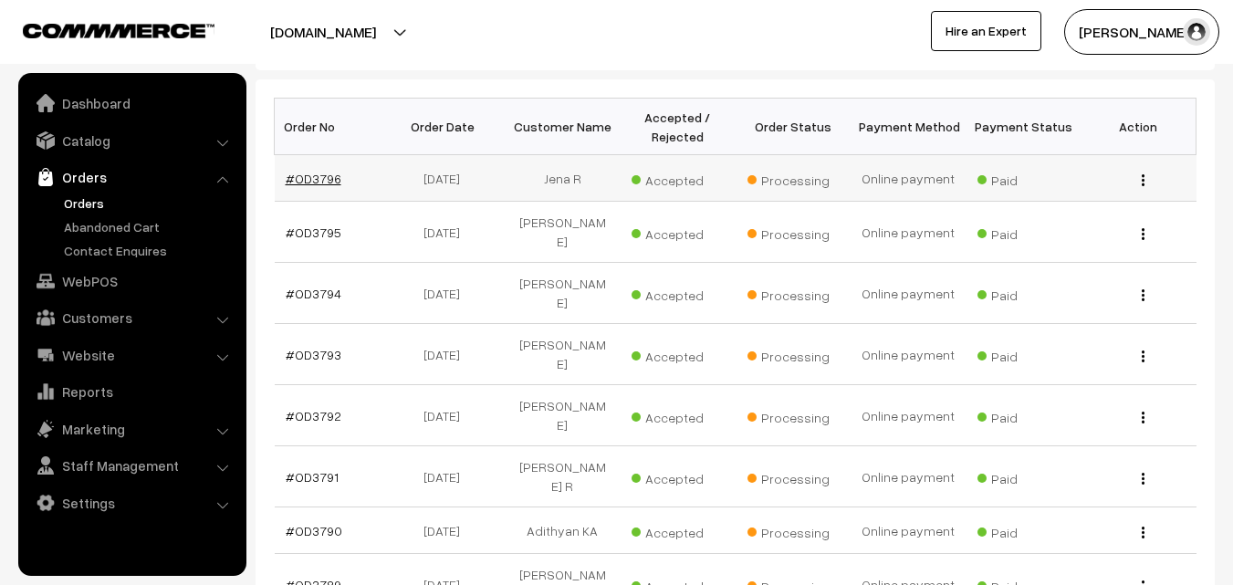
type input "je"
click at [328, 179] on link "#OD3796" at bounding box center [314, 179] width 56 height 16
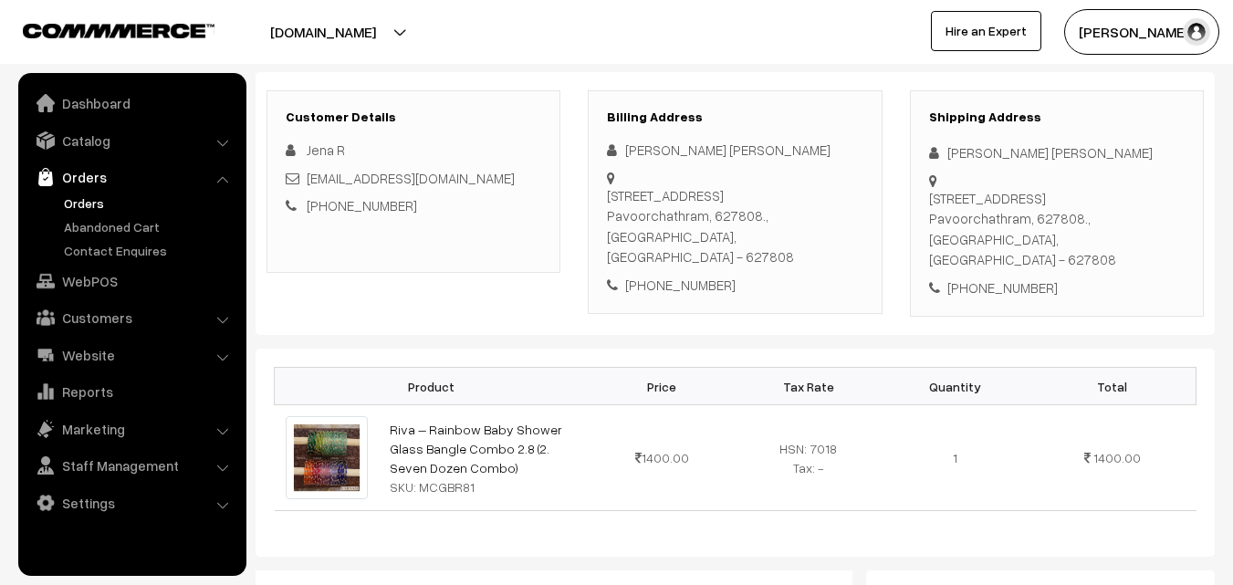
scroll to position [91, 0]
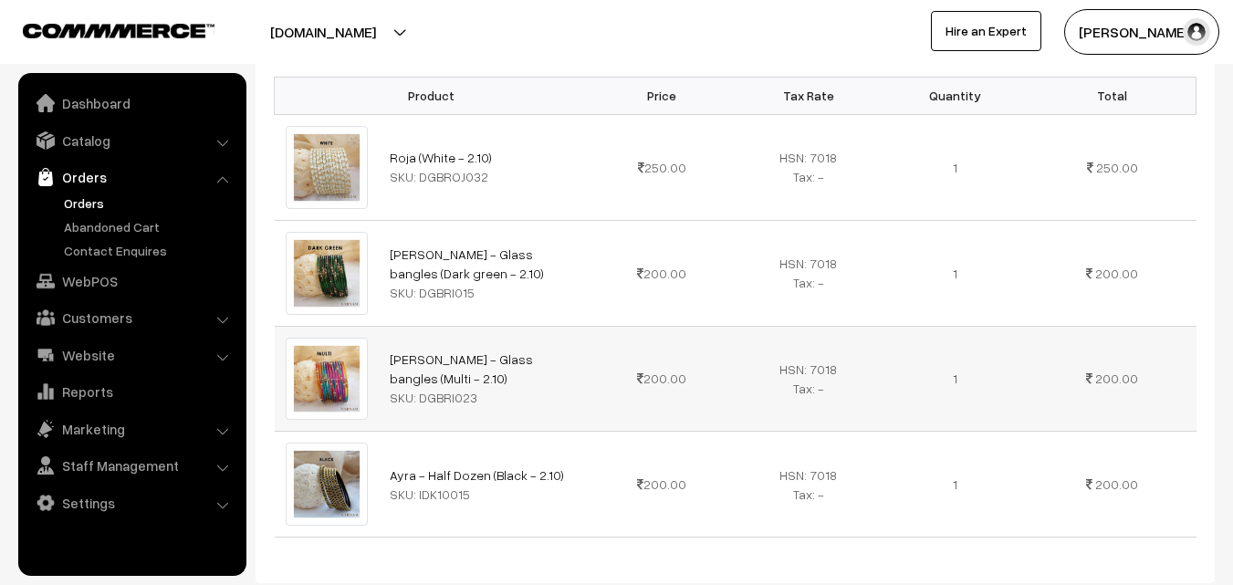
scroll to position [629, 0]
